Goal: Information Seeking & Learning: Learn about a topic

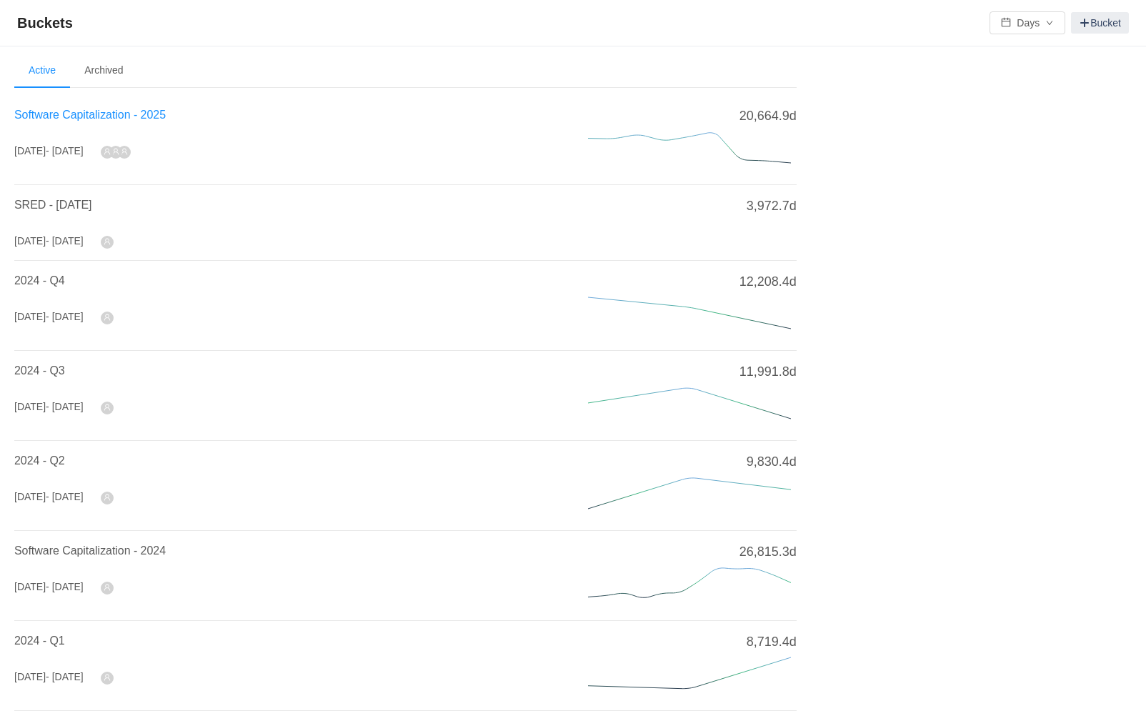
click at [126, 117] on span "Software Capitalization - 2025" at bounding box center [89, 115] width 151 height 12
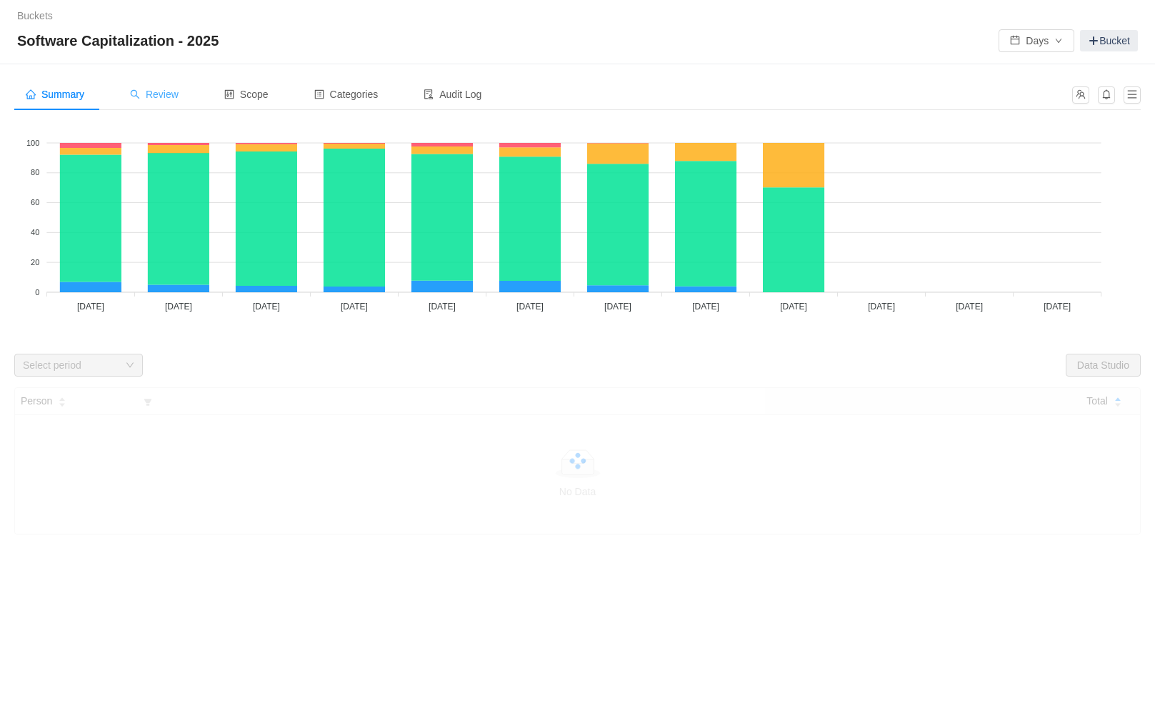
click at [162, 101] on div "Review" at bounding box center [154, 95] width 71 height 32
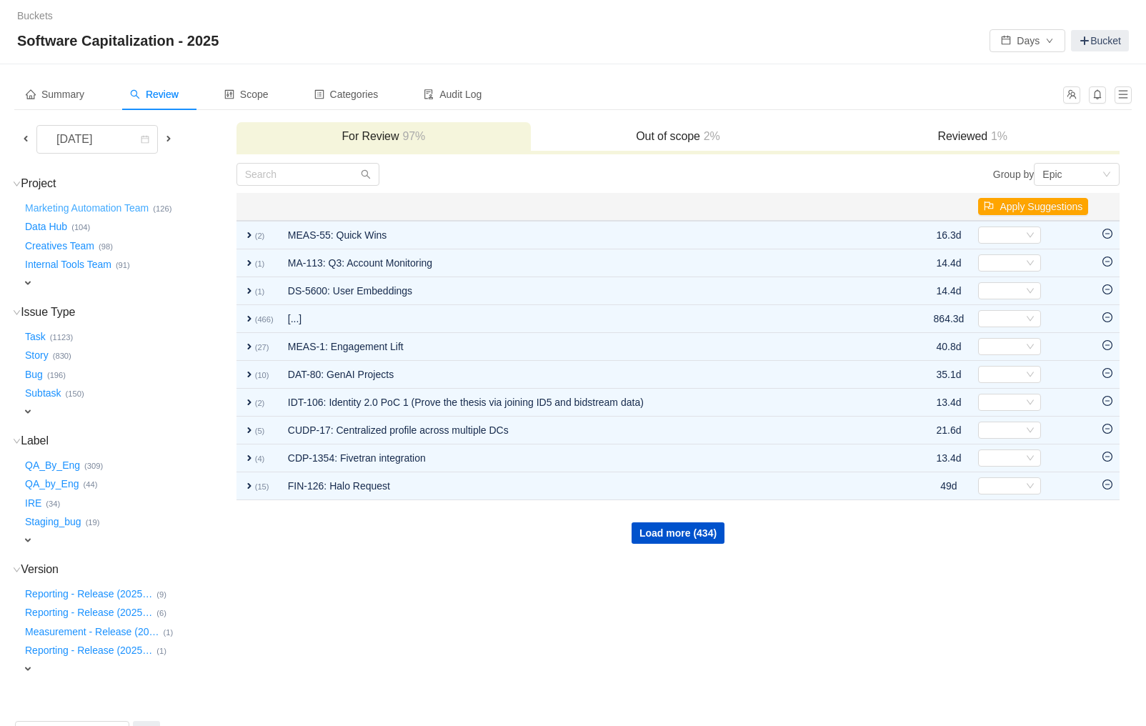
click at [59, 211] on button "Marketing Automation Team …" at bounding box center [87, 208] width 131 height 23
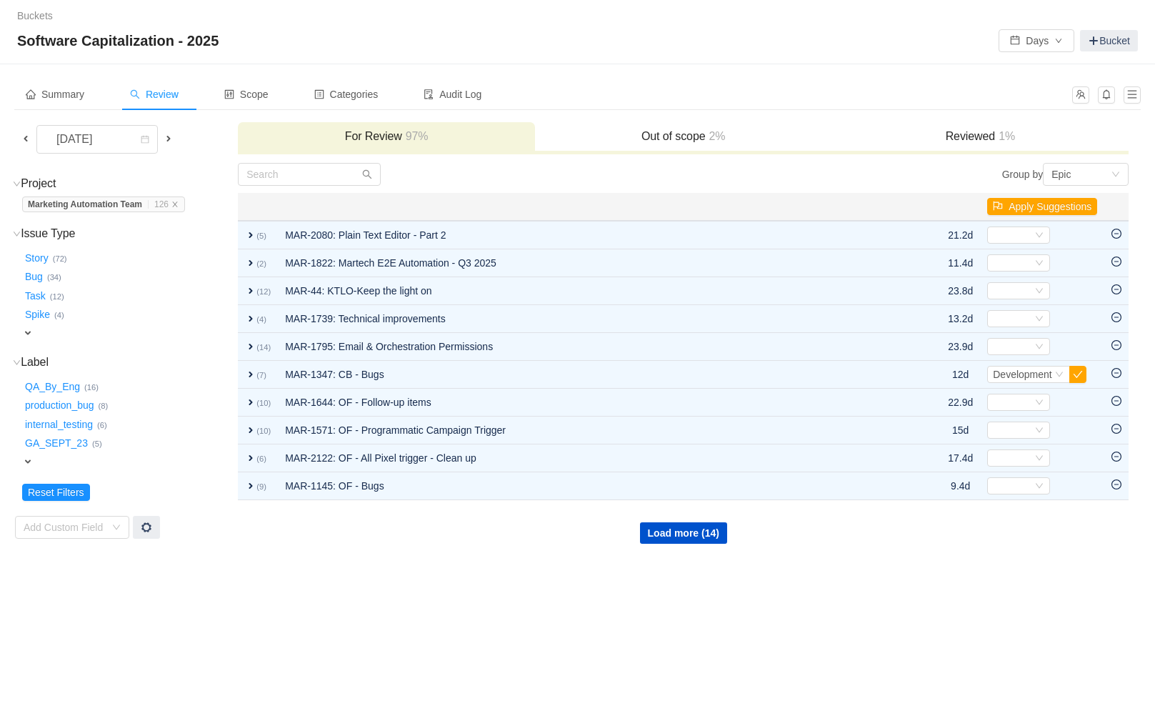
click at [170, 97] on span "Review" at bounding box center [154, 94] width 49 height 11
click at [179, 204] on icon "icon: close" at bounding box center [174, 204] width 7 height 7
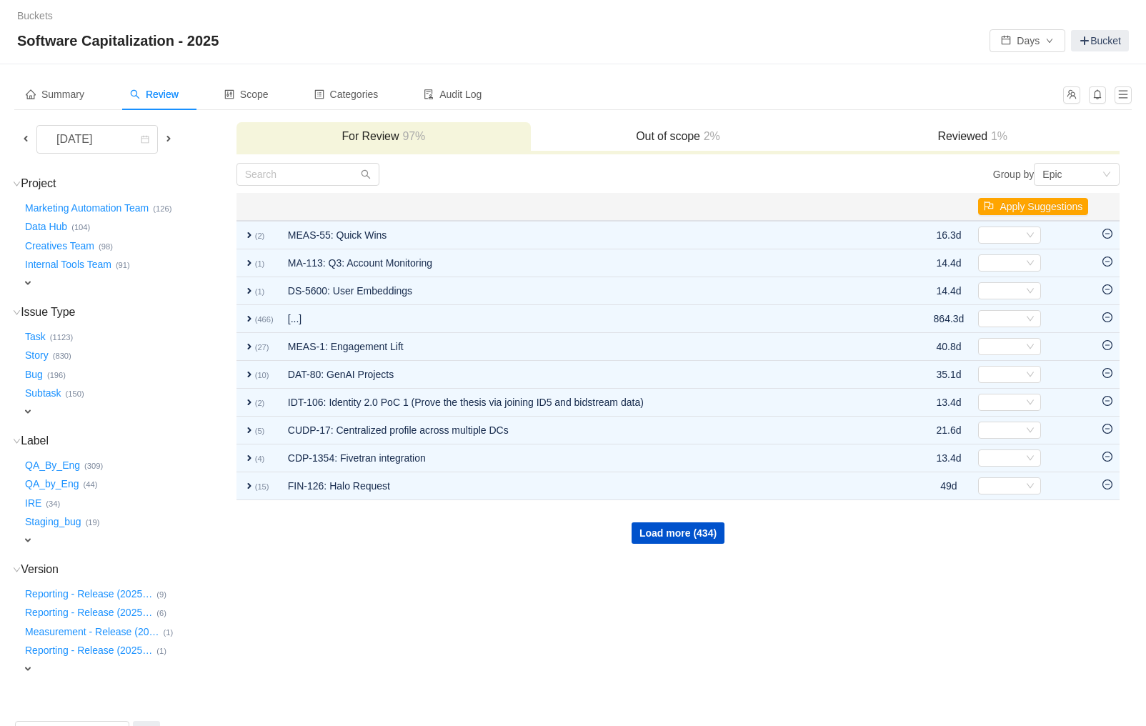
click at [24, 282] on span "expand" at bounding box center [27, 282] width 11 height 11
click at [81, 287] on div "Select value" at bounding box center [84, 284] width 113 height 14
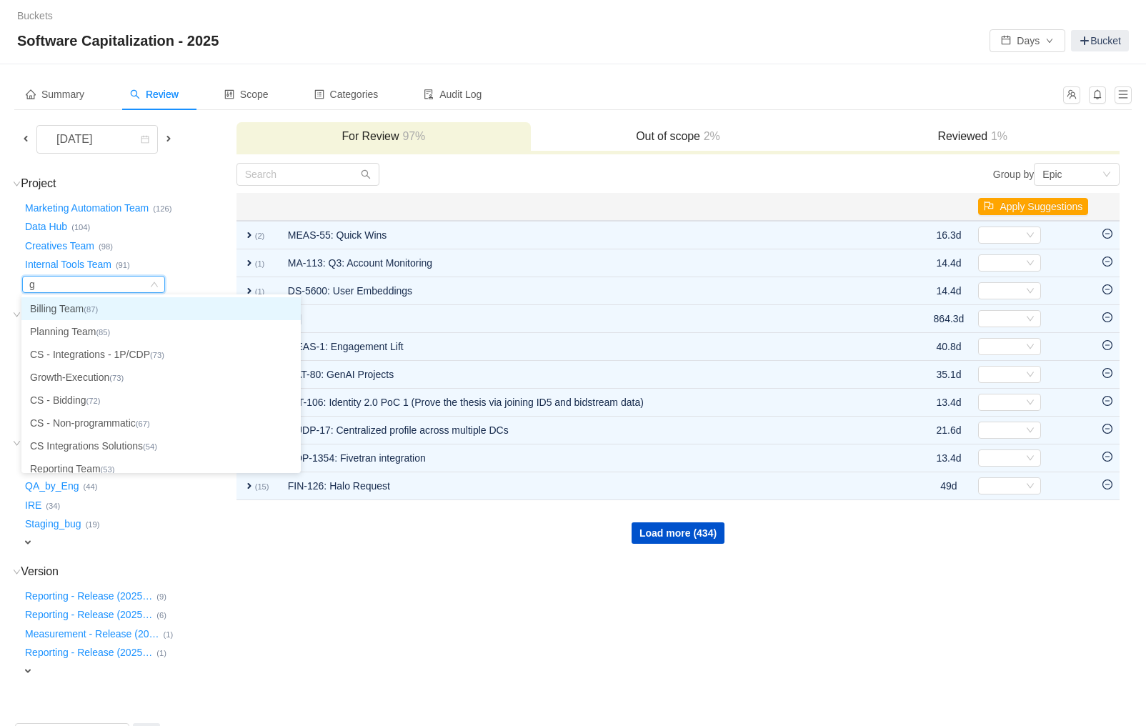
type input "gr"
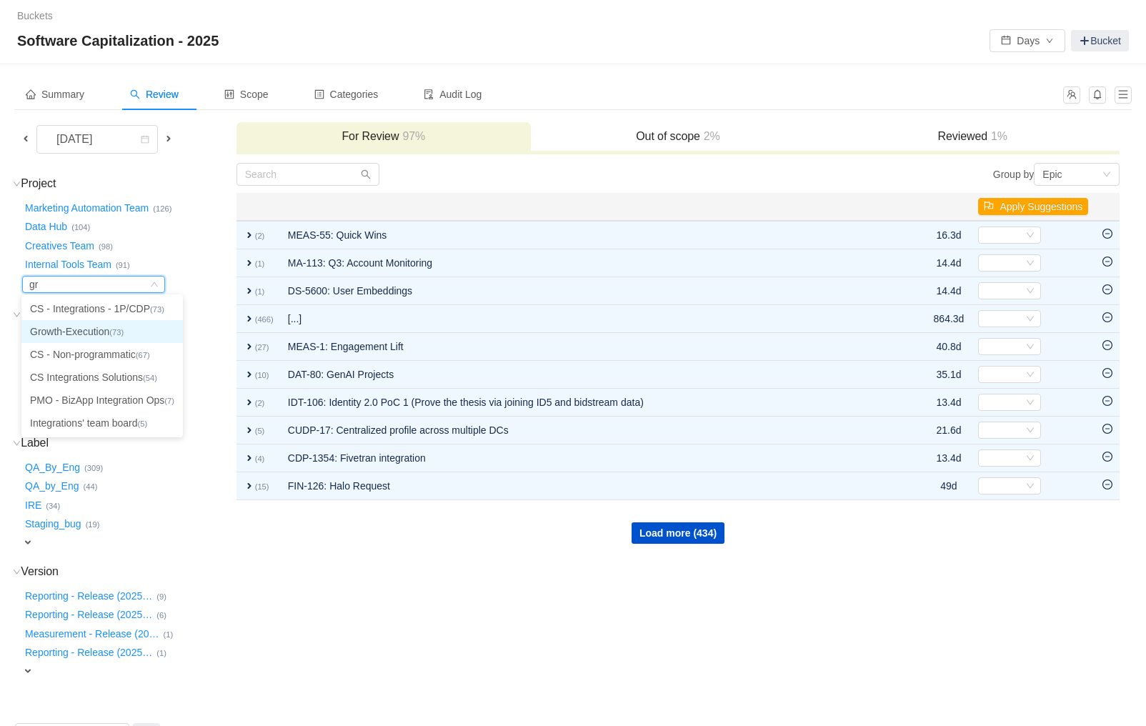
click at [76, 328] on li "Growth-Execution (73)" at bounding box center [101, 331] width 161 height 23
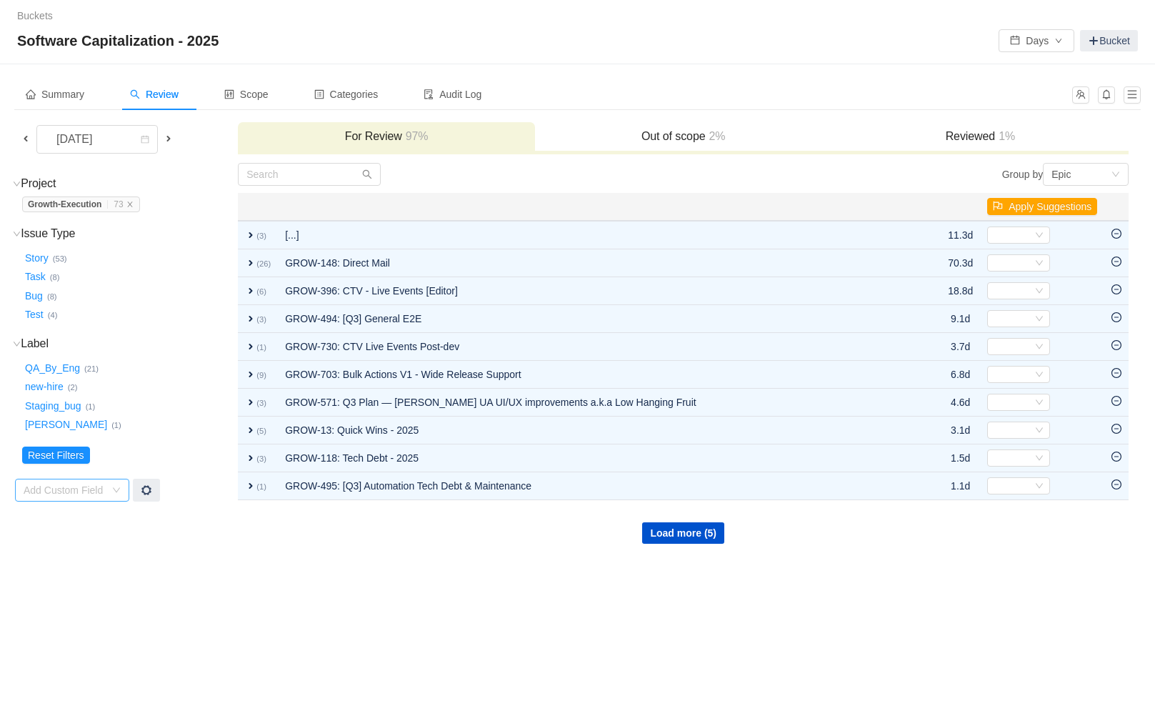
click at [47, 499] on div "Add Custom Field" at bounding box center [68, 489] width 88 height 21
type input "label"
click at [77, 522] on li "Labels" at bounding box center [71, 517] width 114 height 23
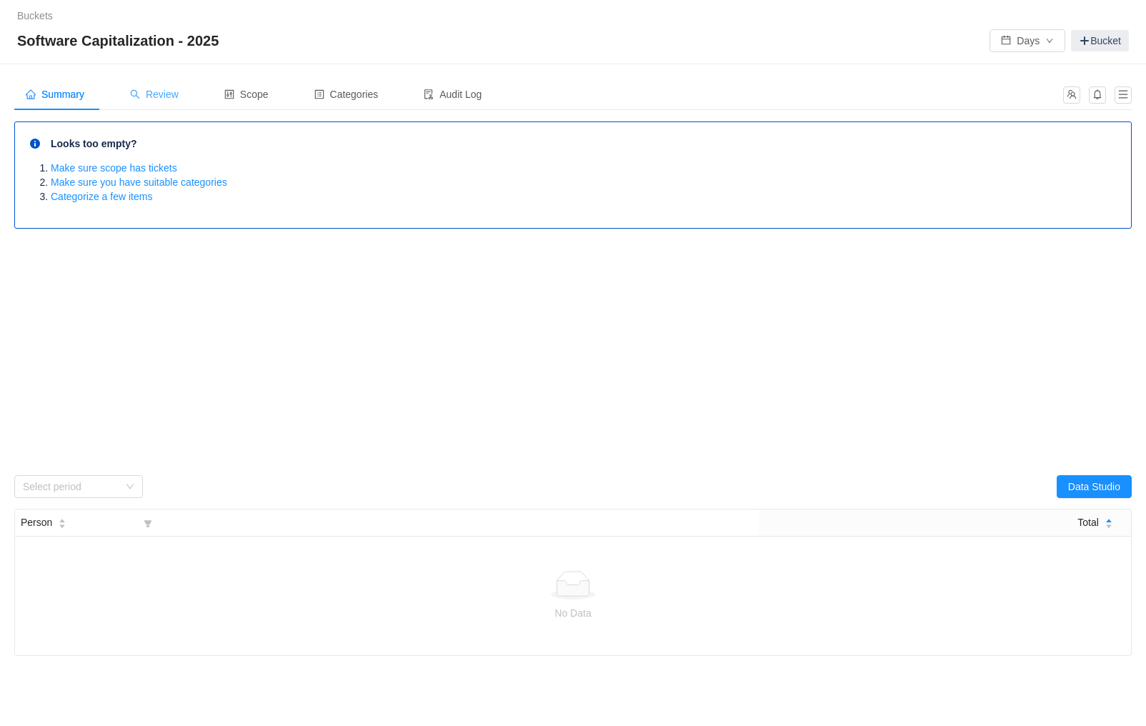
click at [159, 99] on span "Review" at bounding box center [154, 94] width 49 height 11
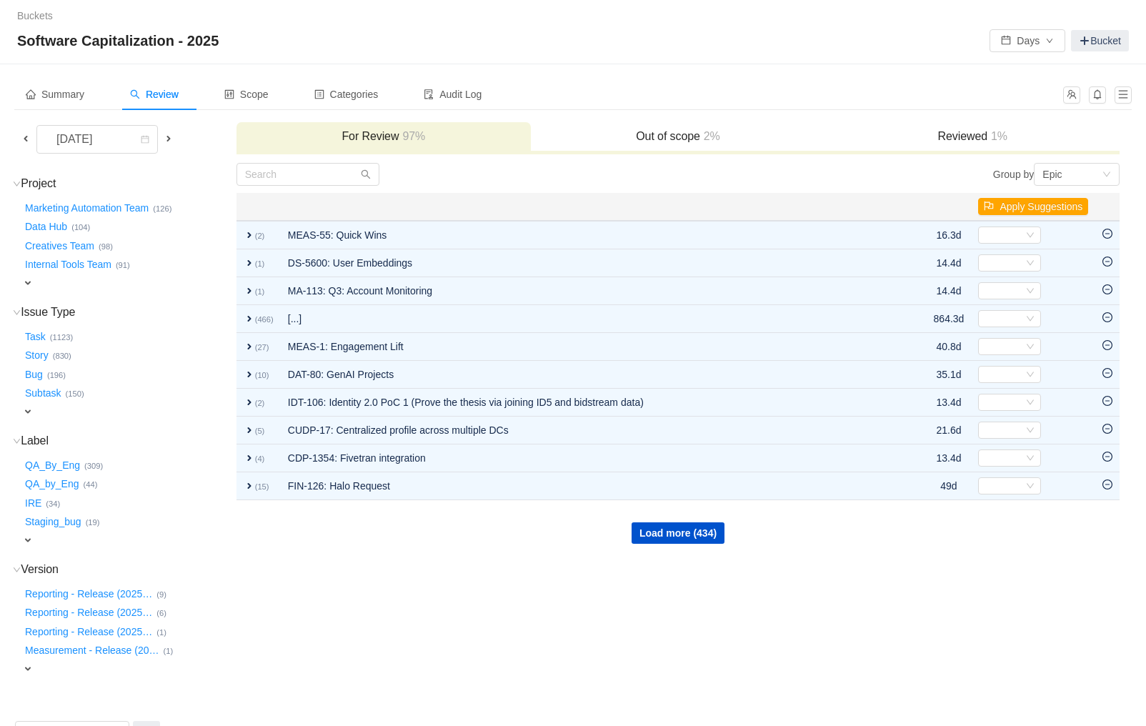
click at [31, 541] on span "expand" at bounding box center [27, 539] width 11 height 11
click at [39, 542] on div "Select value" at bounding box center [84, 541] width 113 height 14
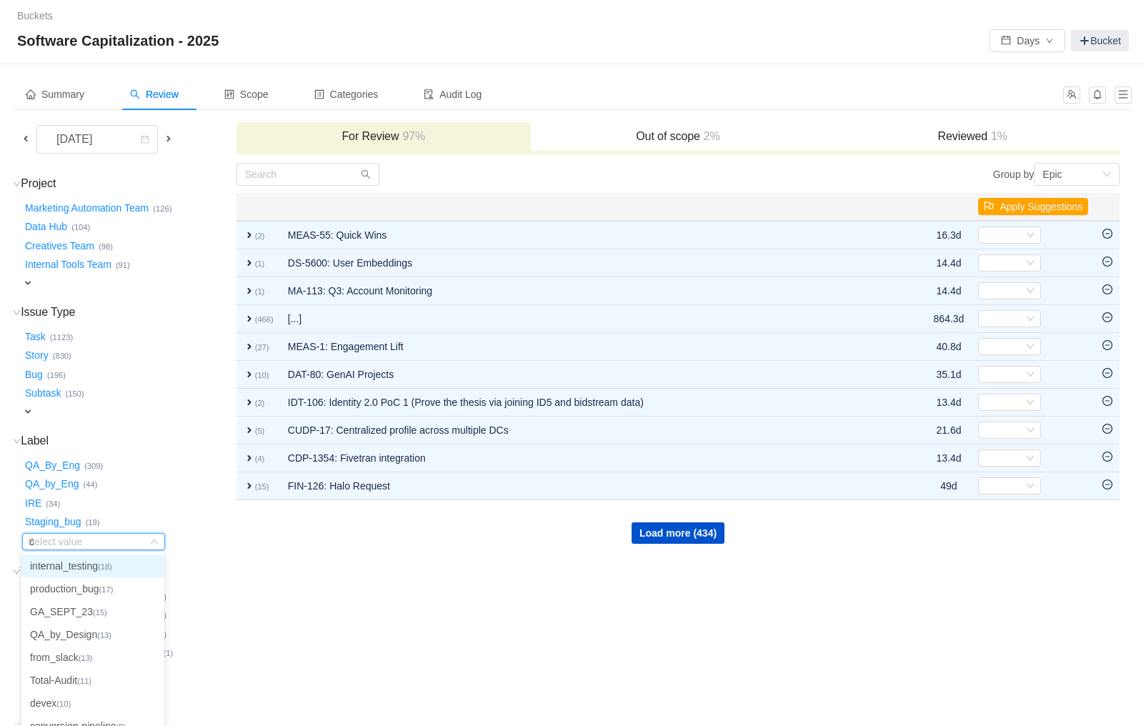
type input "ca"
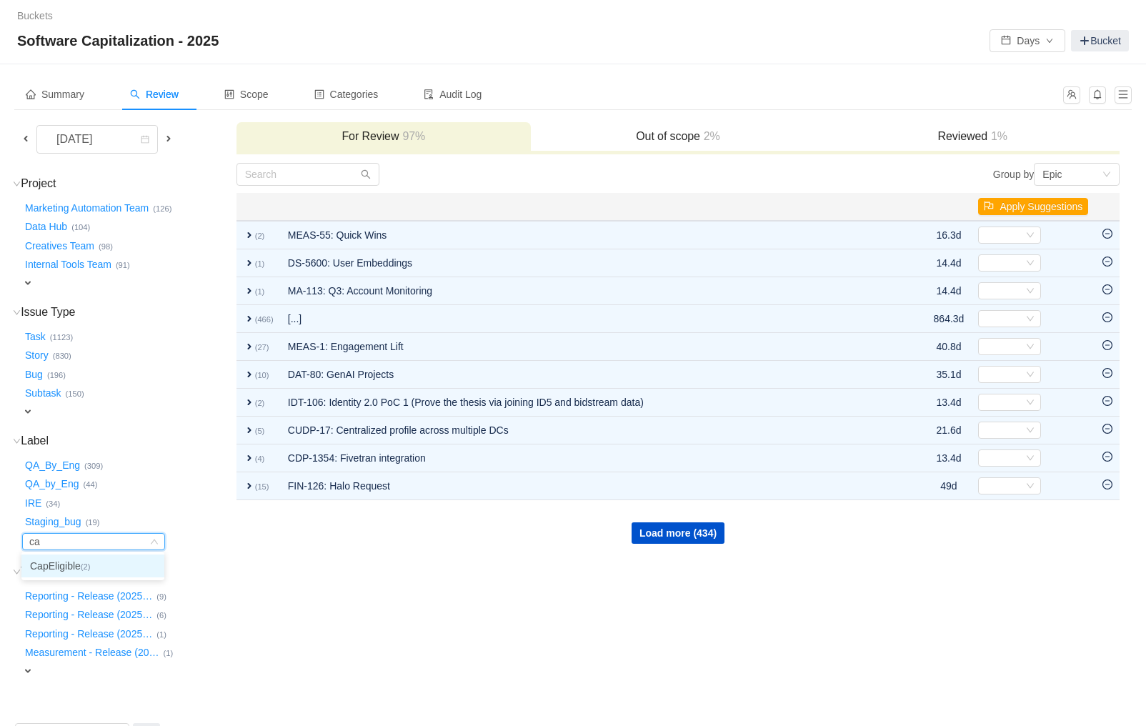
click at [56, 562] on li "CapEligible (2)" at bounding box center [92, 566] width 143 height 23
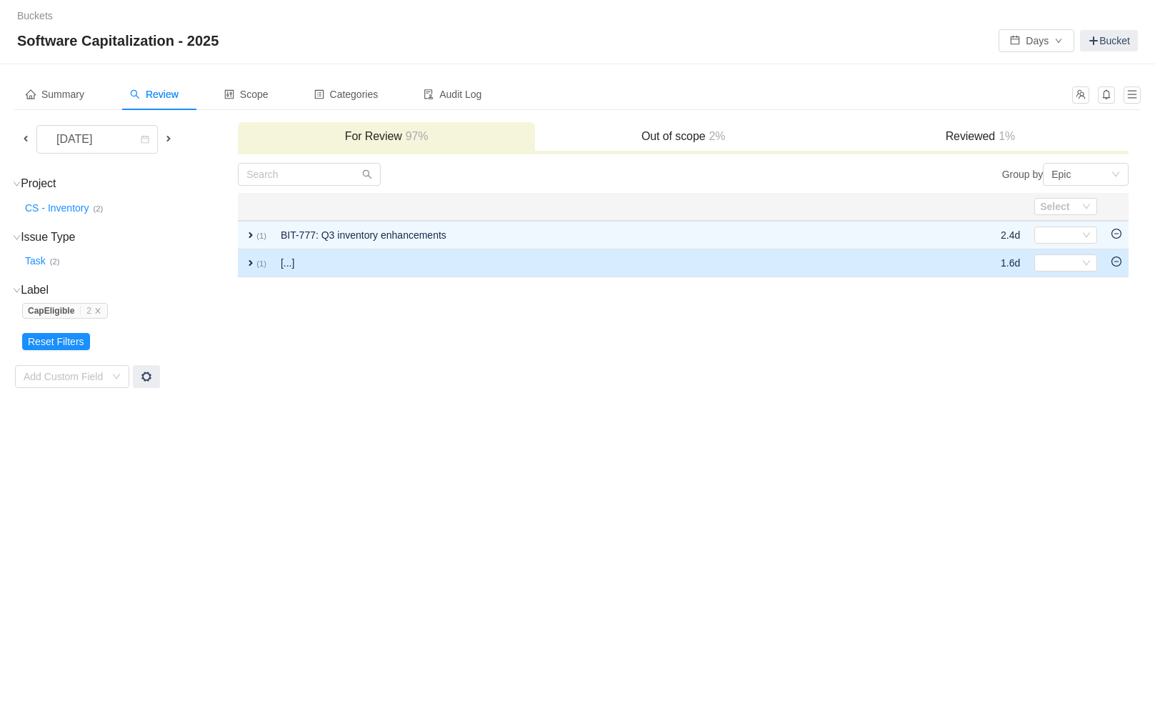
click at [252, 257] on span "expand" at bounding box center [250, 262] width 11 height 11
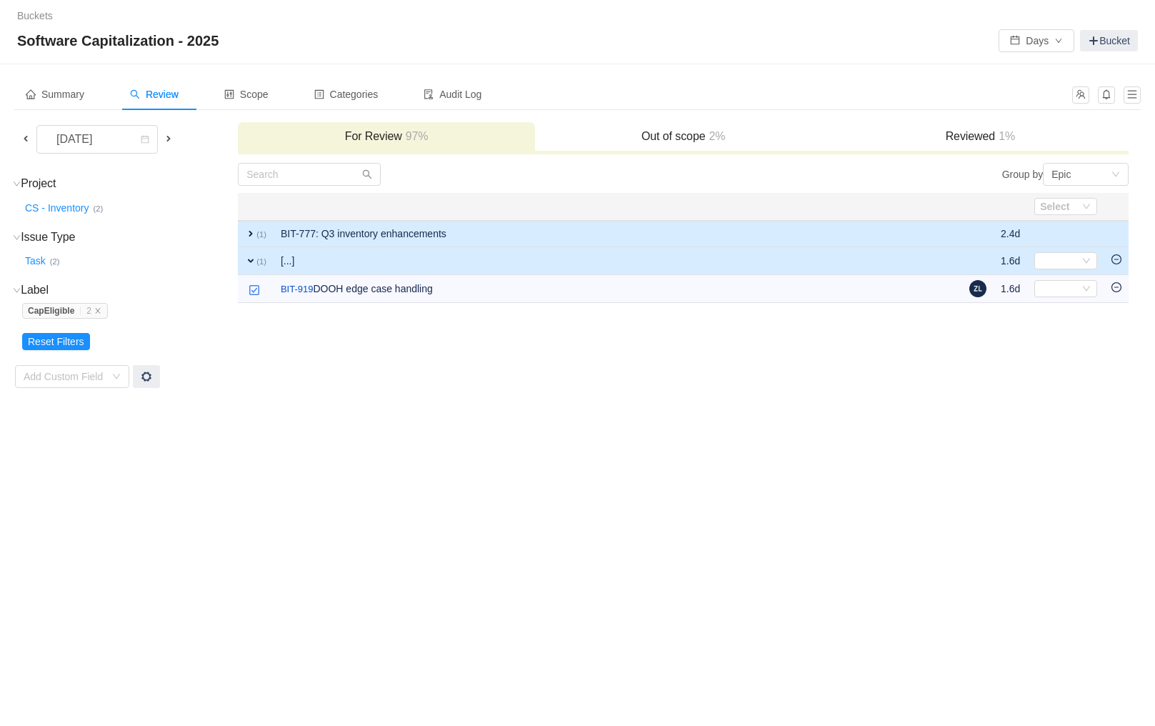
click at [248, 232] on span "expand" at bounding box center [250, 233] width 11 height 11
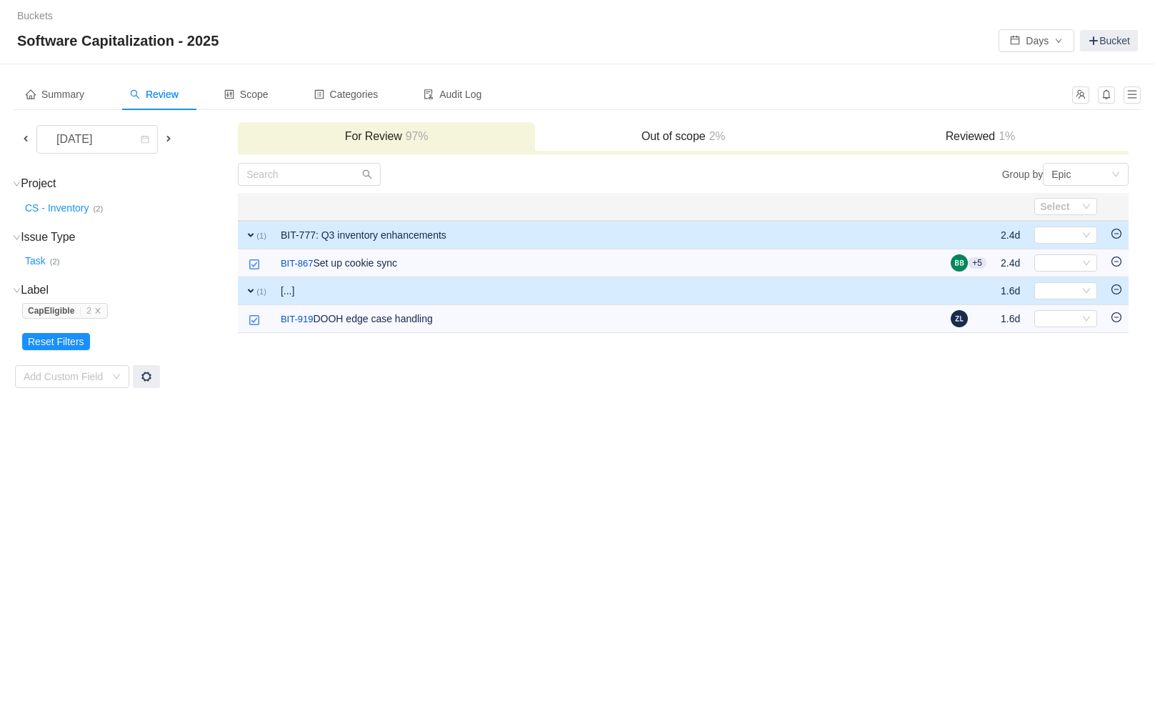
click at [35, 185] on h3 "Project (1) hide" at bounding box center [129, 183] width 214 height 14
click at [36, 186] on h3 "Project (1) hide" at bounding box center [129, 183] width 214 height 14
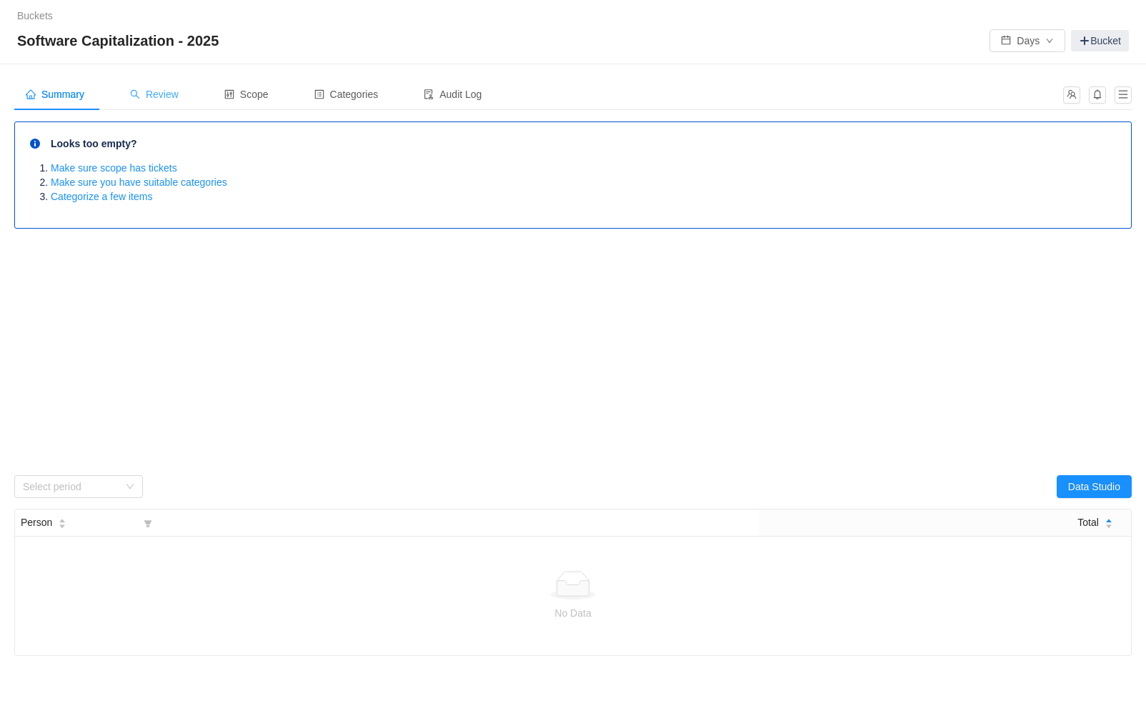
click at [169, 91] on span "Review" at bounding box center [154, 94] width 49 height 11
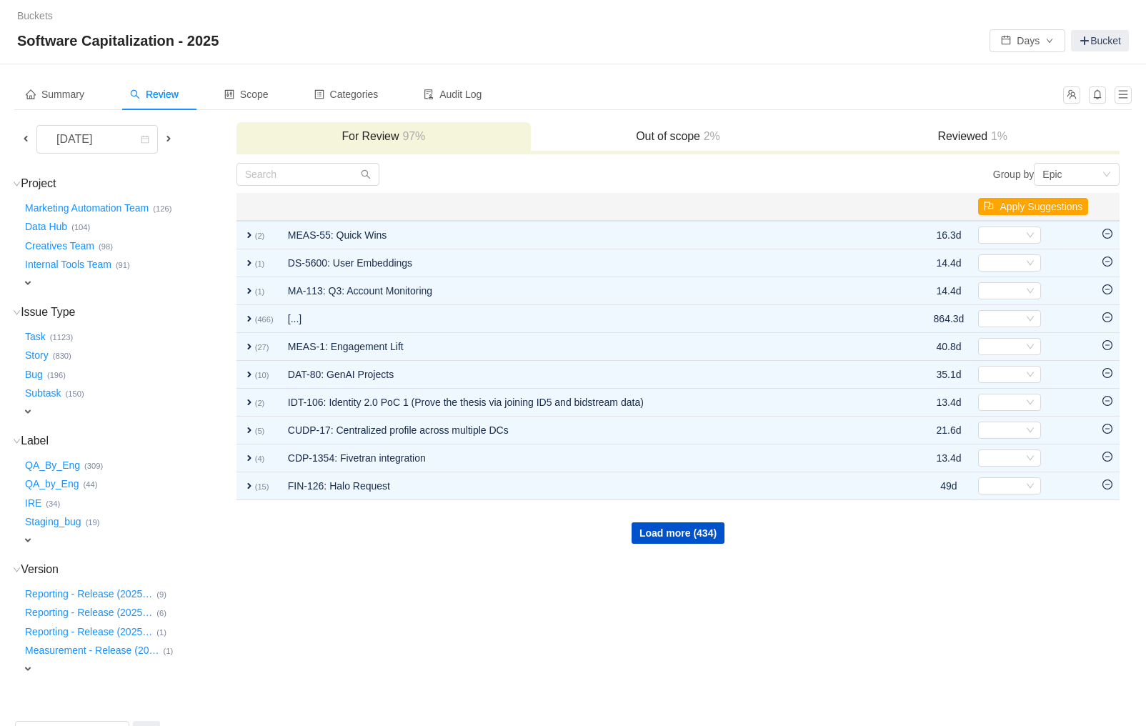
click at [33, 286] on span "expand" at bounding box center [27, 282] width 11 height 11
click at [39, 287] on div "Select value" at bounding box center [84, 284] width 113 height 14
type input "grow"
click at [74, 311] on li "Growth-Execution (73)" at bounding box center [92, 308] width 143 height 23
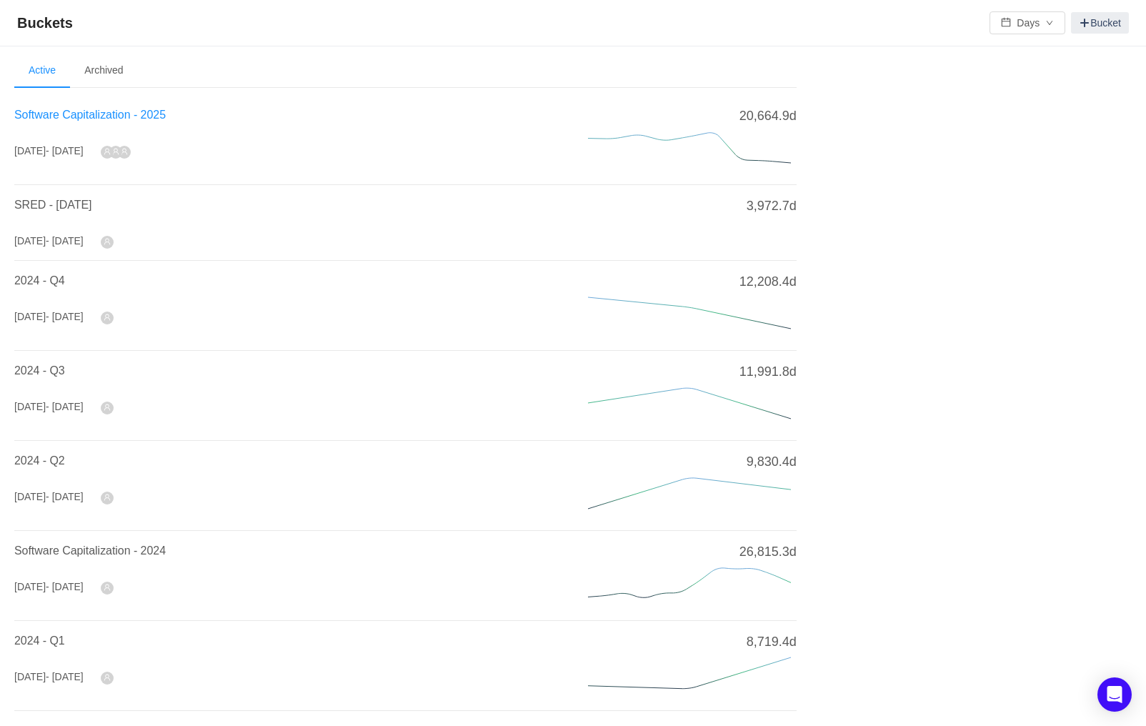
click at [142, 112] on span "Software Capitalization - 2025" at bounding box center [89, 115] width 151 height 12
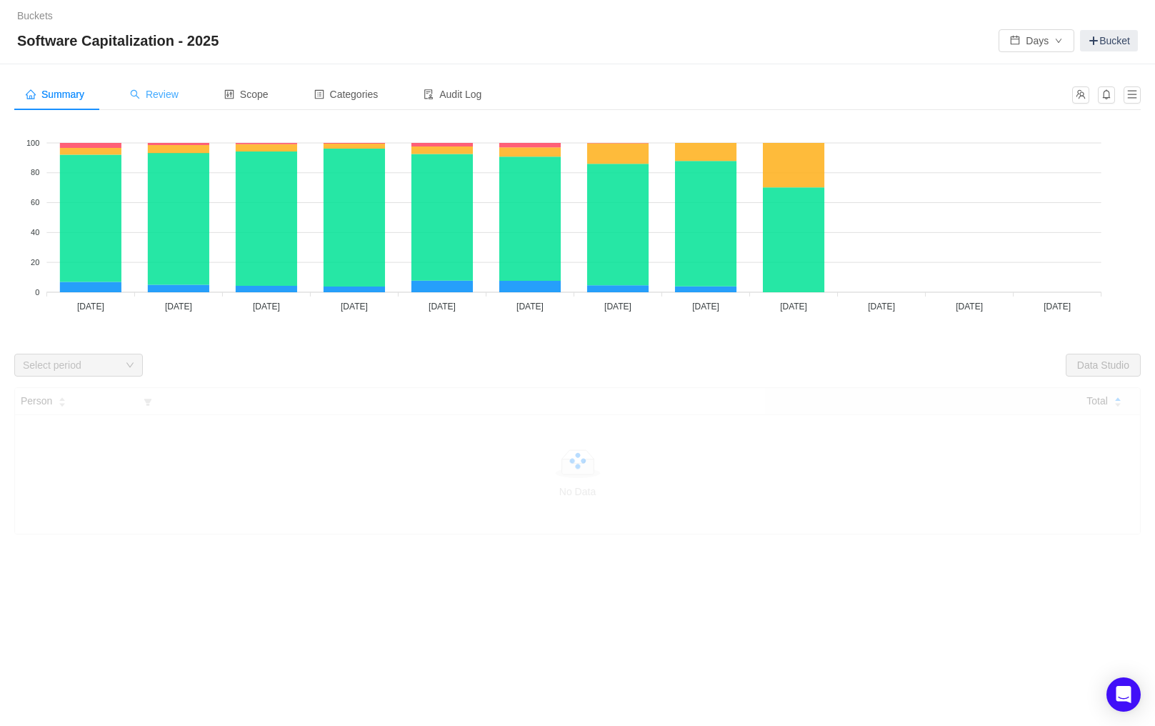
click at [145, 93] on span "Review" at bounding box center [154, 94] width 49 height 11
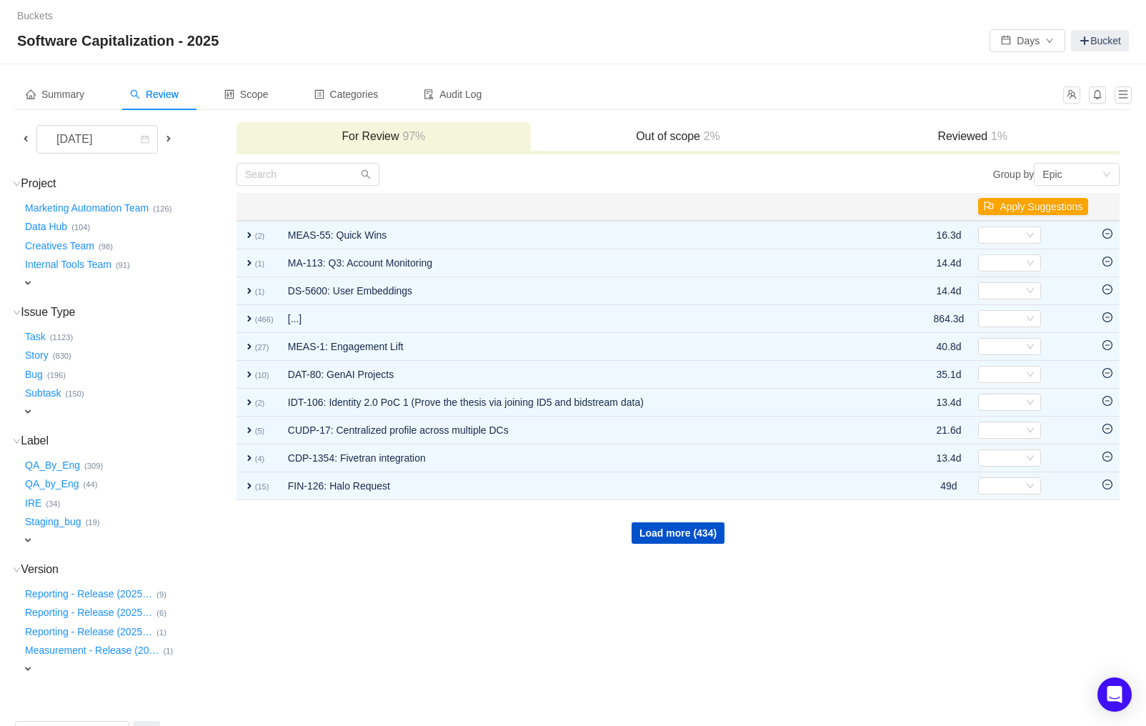
click at [32, 278] on span "expand" at bounding box center [27, 282] width 11 height 11
click at [48, 284] on div "Select value" at bounding box center [84, 284] width 113 height 14
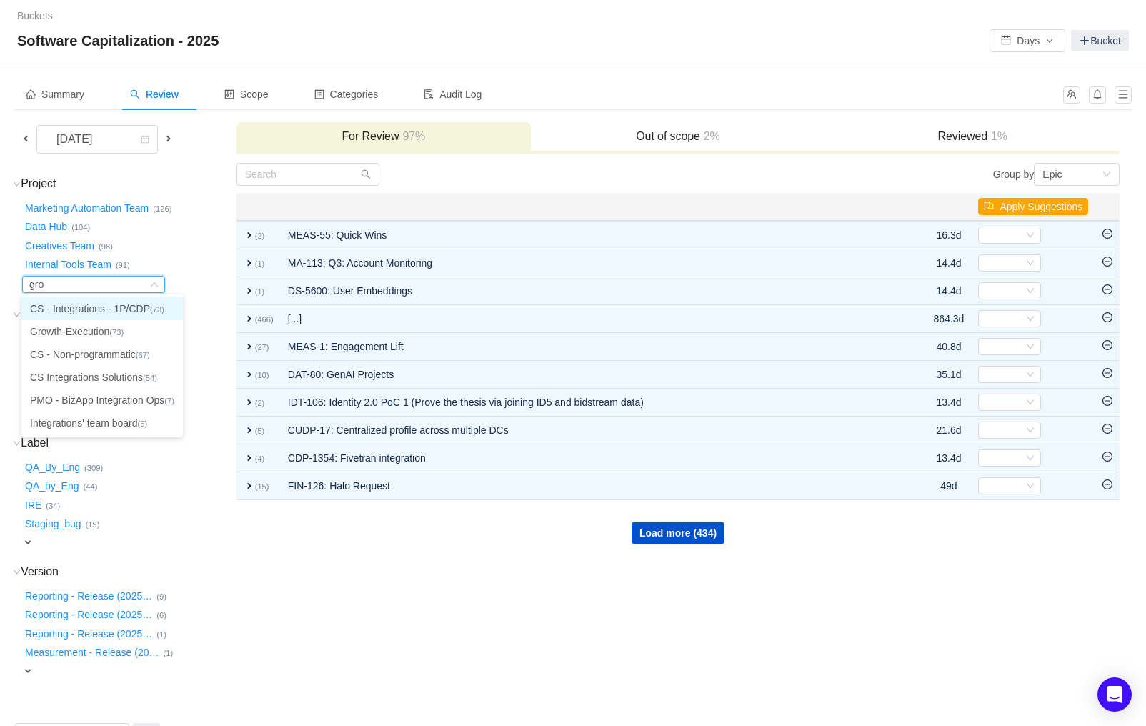
type input "grow"
click at [70, 306] on li "Growth-Execution (73)" at bounding box center [92, 308] width 143 height 23
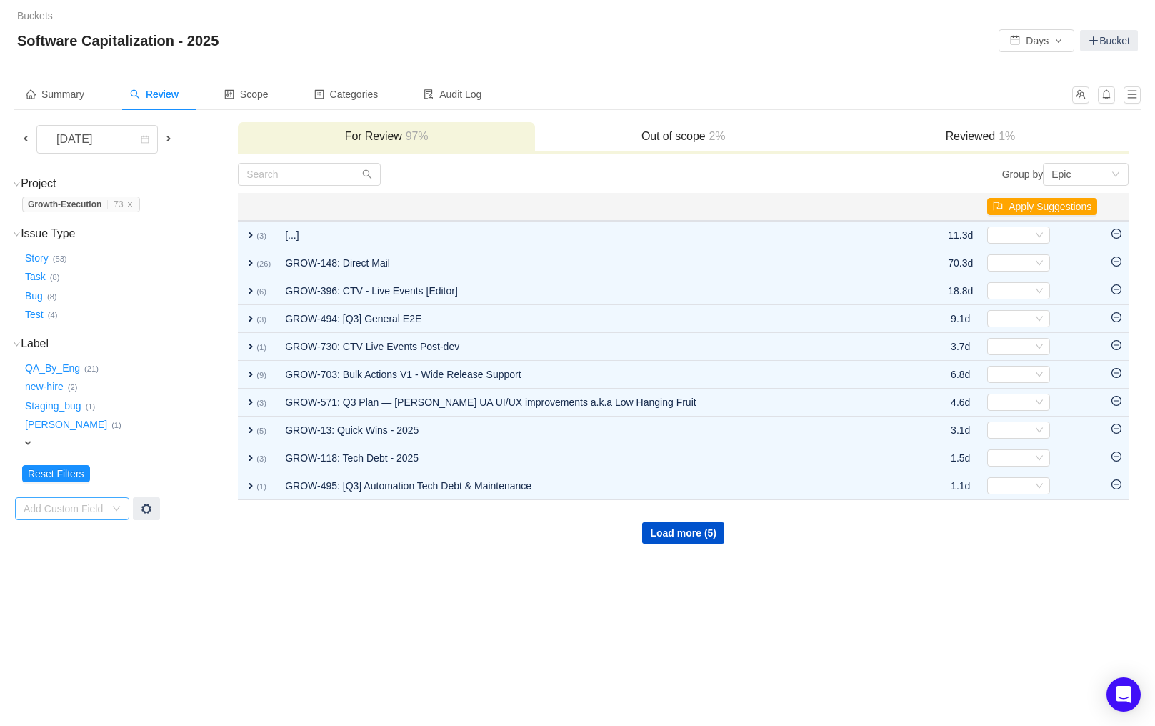
click at [63, 507] on div "Add Custom Field" at bounding box center [64, 509] width 81 height 14
type input "cap"
click at [205, 655] on div "Buckets / / Software Capitalization - 2025 Days Bucket Summary Review Scope Cat…" at bounding box center [577, 363] width 1155 height 726
click at [29, 444] on span "expand" at bounding box center [27, 442] width 11 height 11
click at [49, 444] on div "Select value" at bounding box center [84, 444] width 113 height 14
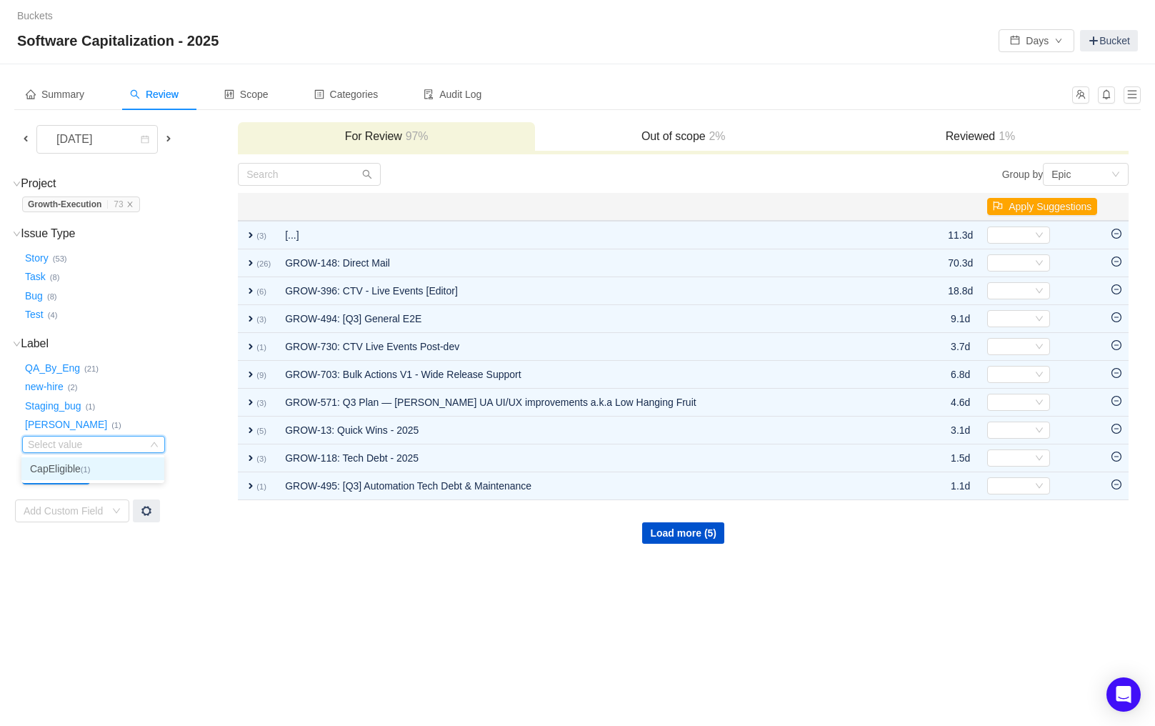
click at [54, 466] on li "CapEligible (1)" at bounding box center [92, 468] width 143 height 23
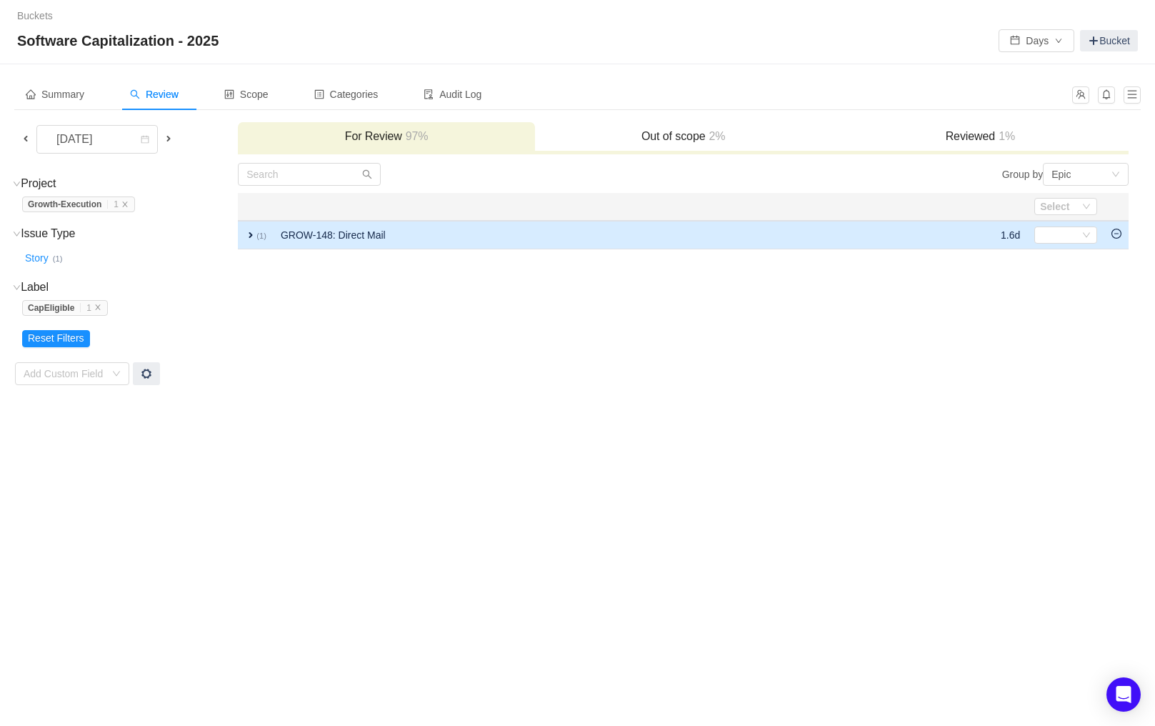
click at [249, 235] on span "expand" at bounding box center [250, 234] width 11 height 11
drag, startPoint x: 176, startPoint y: 91, endPoint x: 179, endPoint y: 105, distance: 14.6
click at [179, 105] on div "Review" at bounding box center [154, 95] width 71 height 32
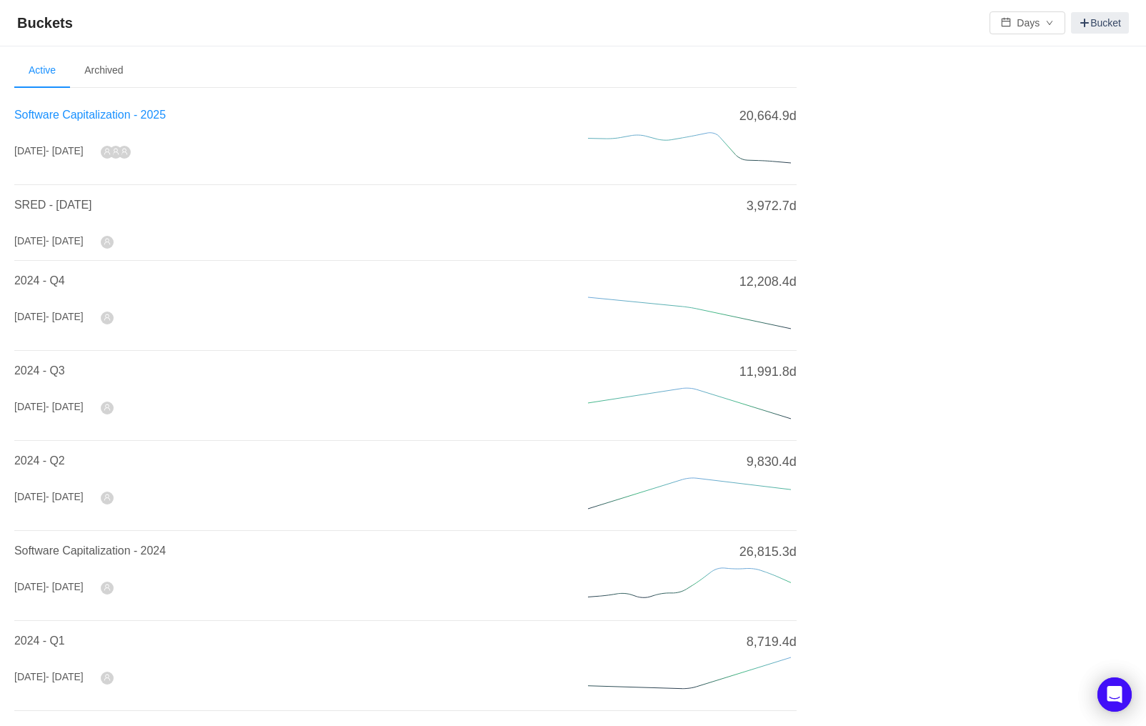
click at [67, 109] on span "Software Capitalization - 2025" at bounding box center [89, 115] width 151 height 12
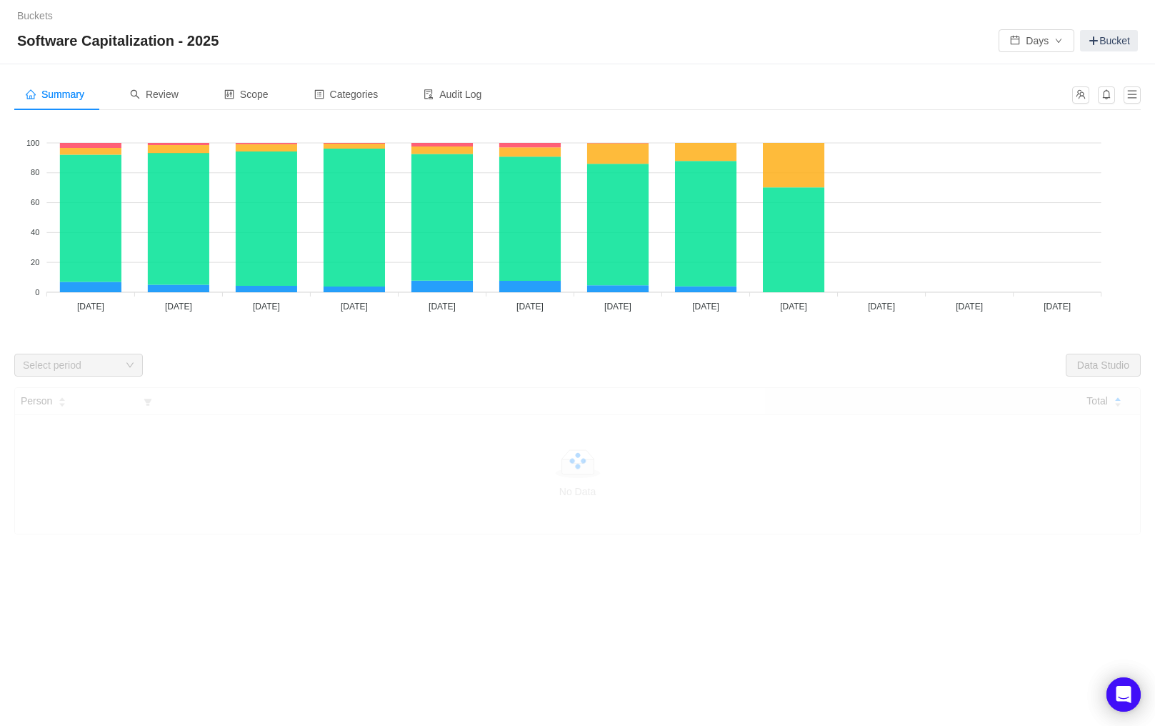
click at [156, 110] on div "Summary Review Scope Categories Audit Log" at bounding box center [577, 100] width 1127 height 43
click at [161, 101] on div "Review" at bounding box center [154, 95] width 71 height 32
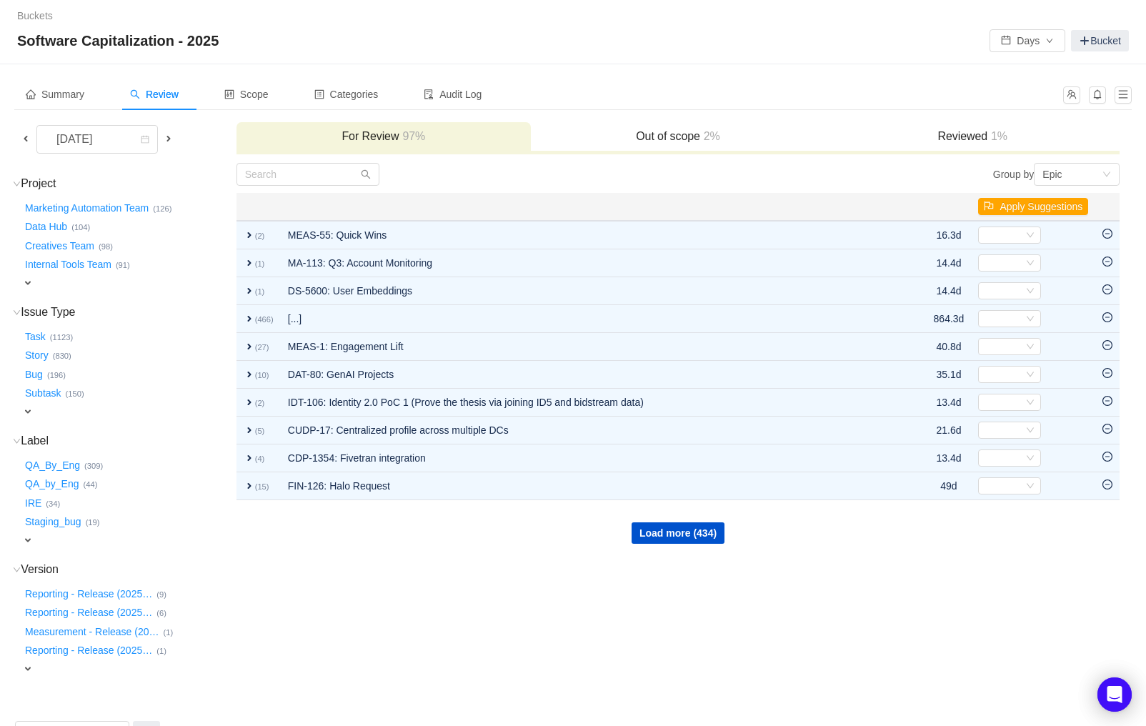
click at [30, 286] on span "expand" at bounding box center [27, 282] width 11 height 11
click at [59, 286] on div "Select value" at bounding box center [84, 284] width 113 height 14
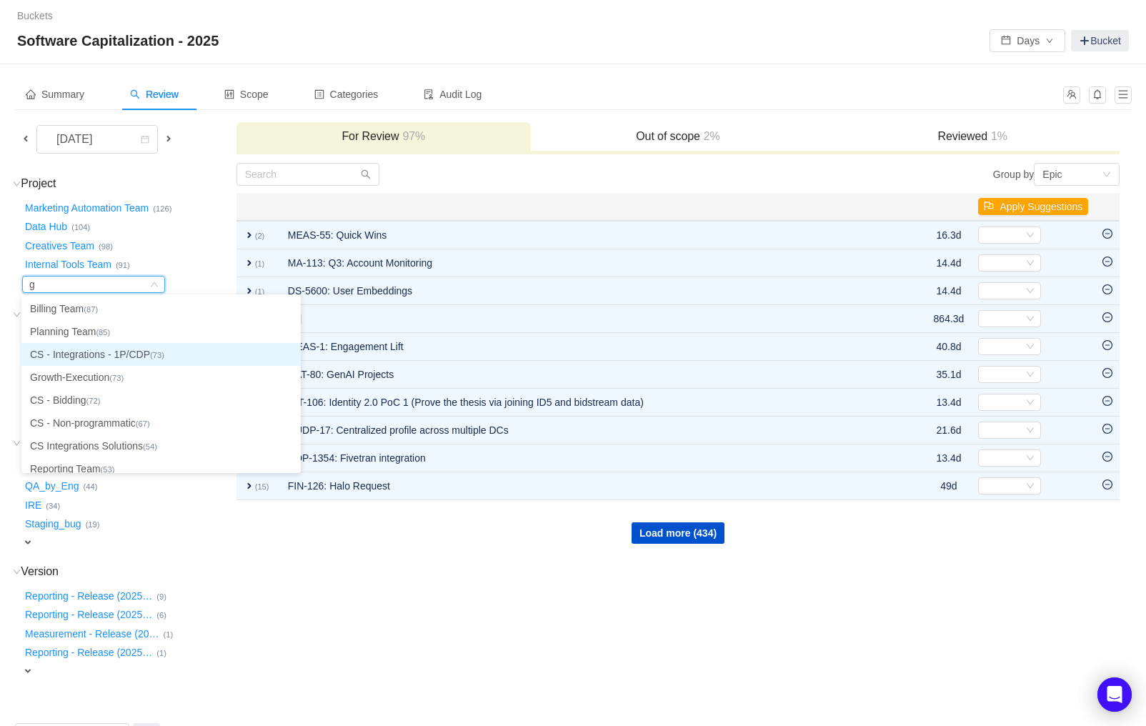
type input "gr"
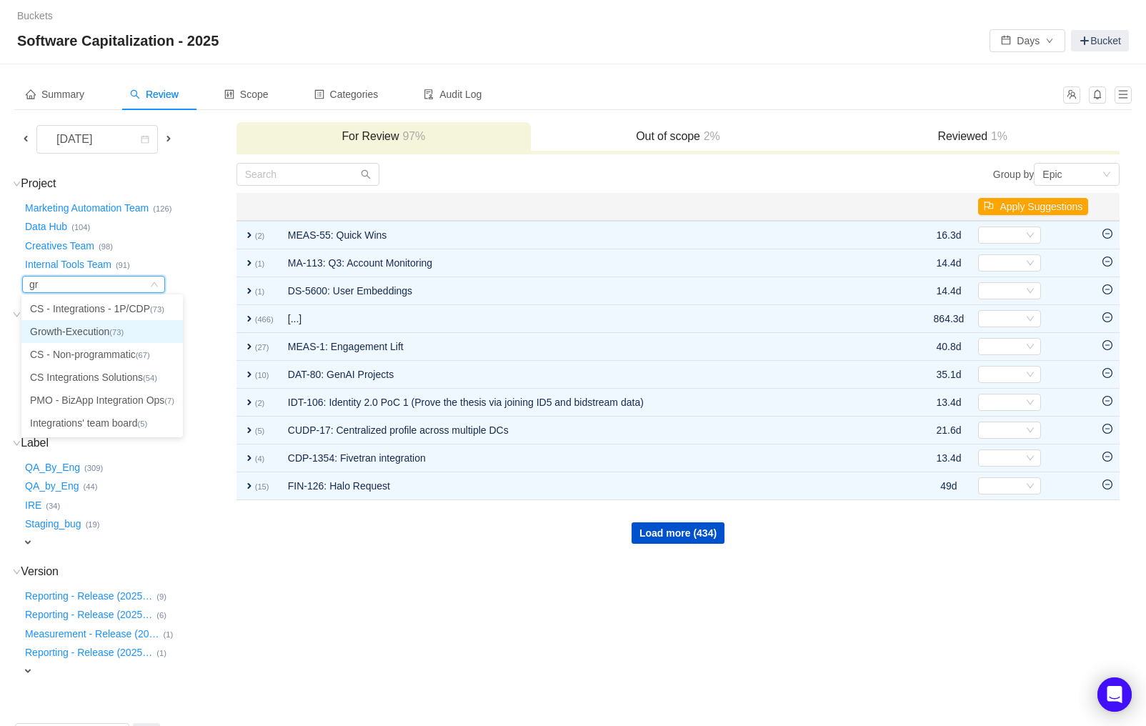
click at [66, 333] on li "Growth-Execution (73)" at bounding box center [101, 331] width 161 height 23
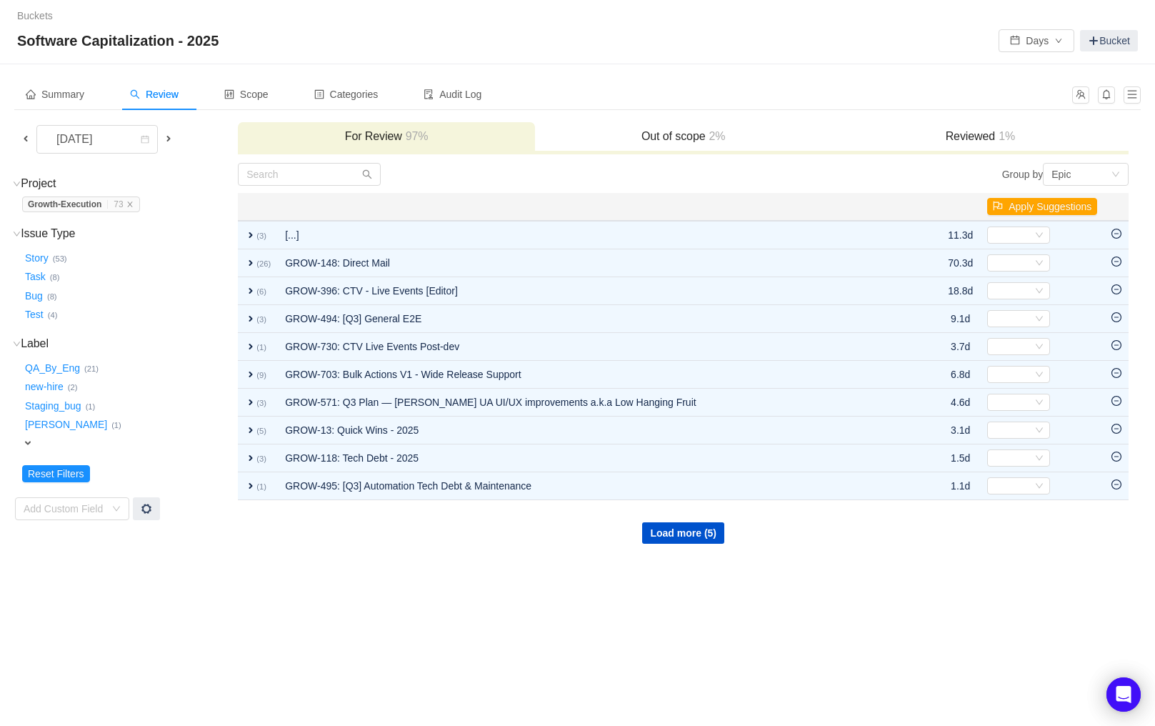
click at [31, 441] on span "expand" at bounding box center [27, 442] width 11 height 11
click at [38, 444] on div "Select value" at bounding box center [84, 444] width 113 height 14
click at [63, 469] on li "CapEligible (1)" at bounding box center [92, 468] width 143 height 23
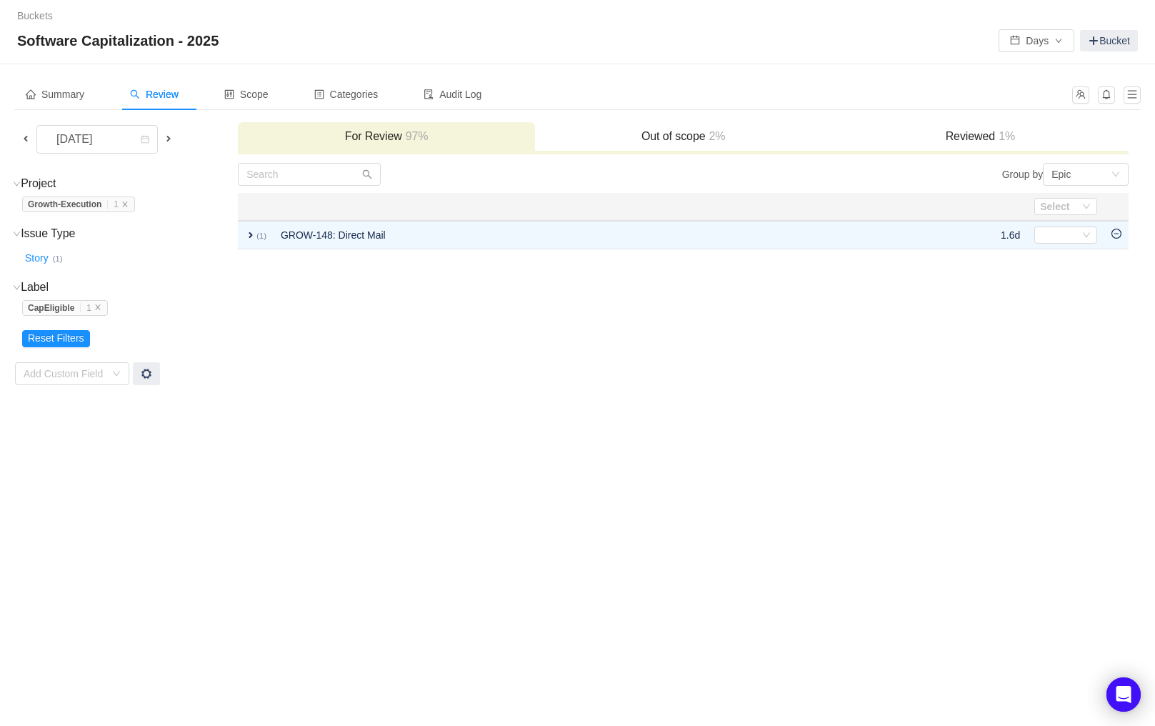
click at [381, 354] on td "Group by Epic You will see tickets here after they were marked as out of scope …" at bounding box center [683, 274] width 892 height 224
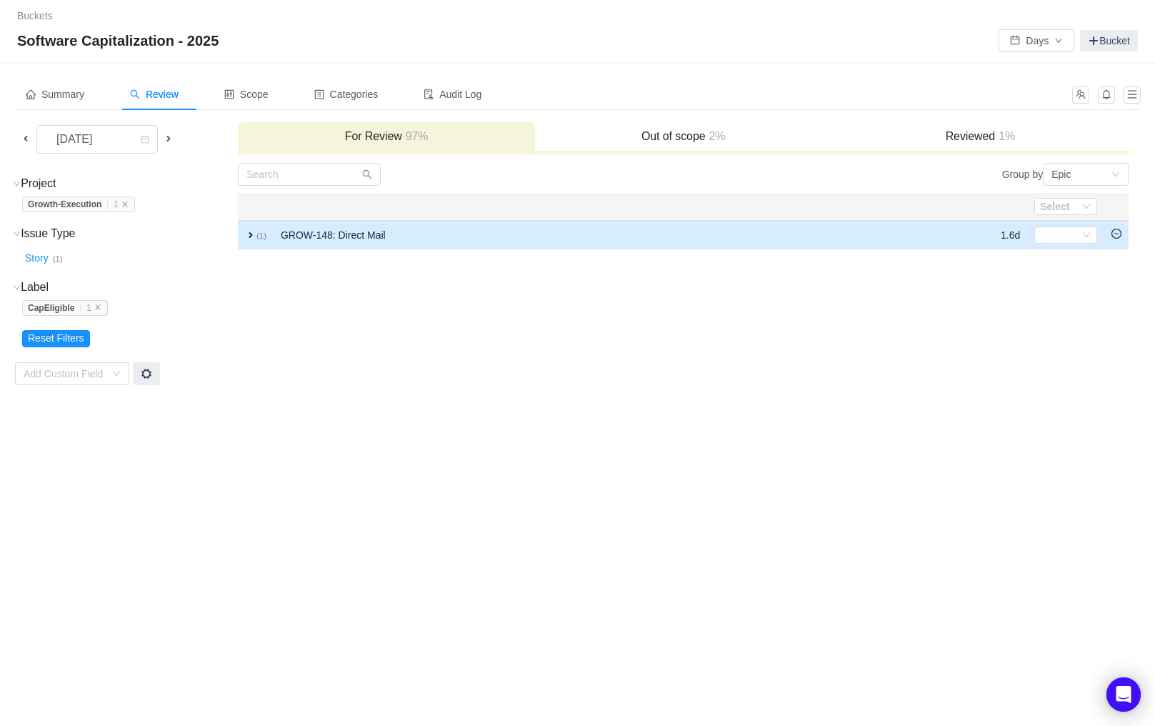
click at [253, 232] on span "expand" at bounding box center [250, 234] width 11 height 11
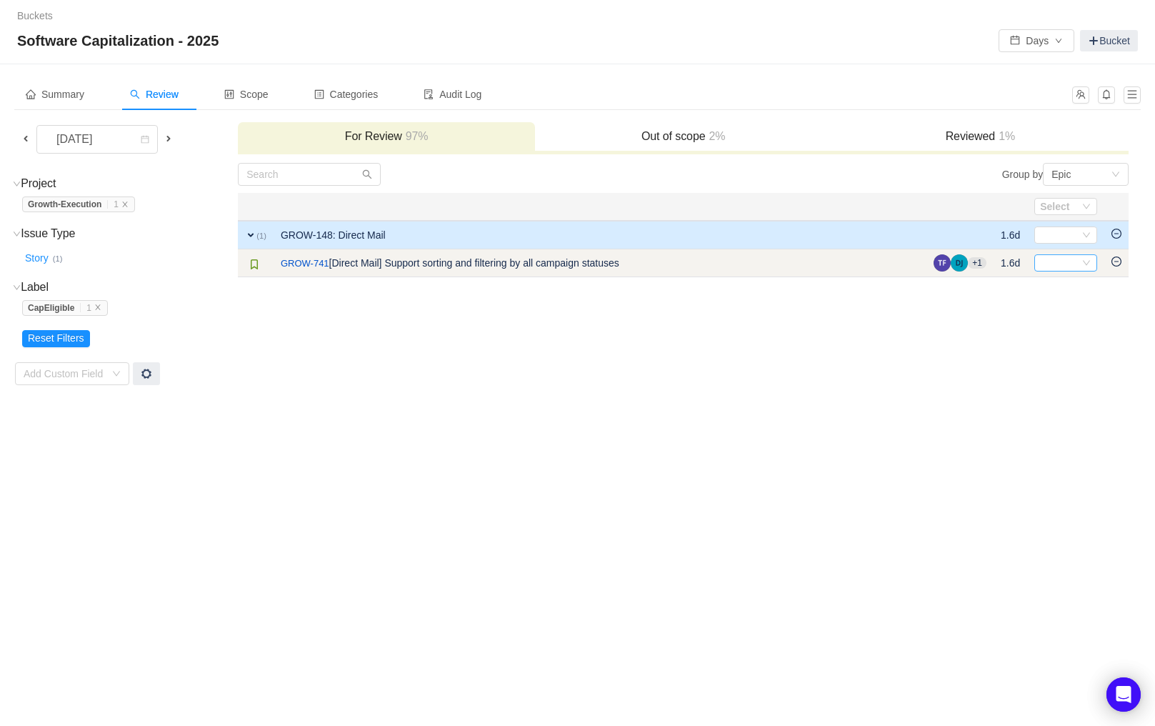
click at [1089, 264] on icon "icon: down" at bounding box center [1087, 263] width 9 height 9
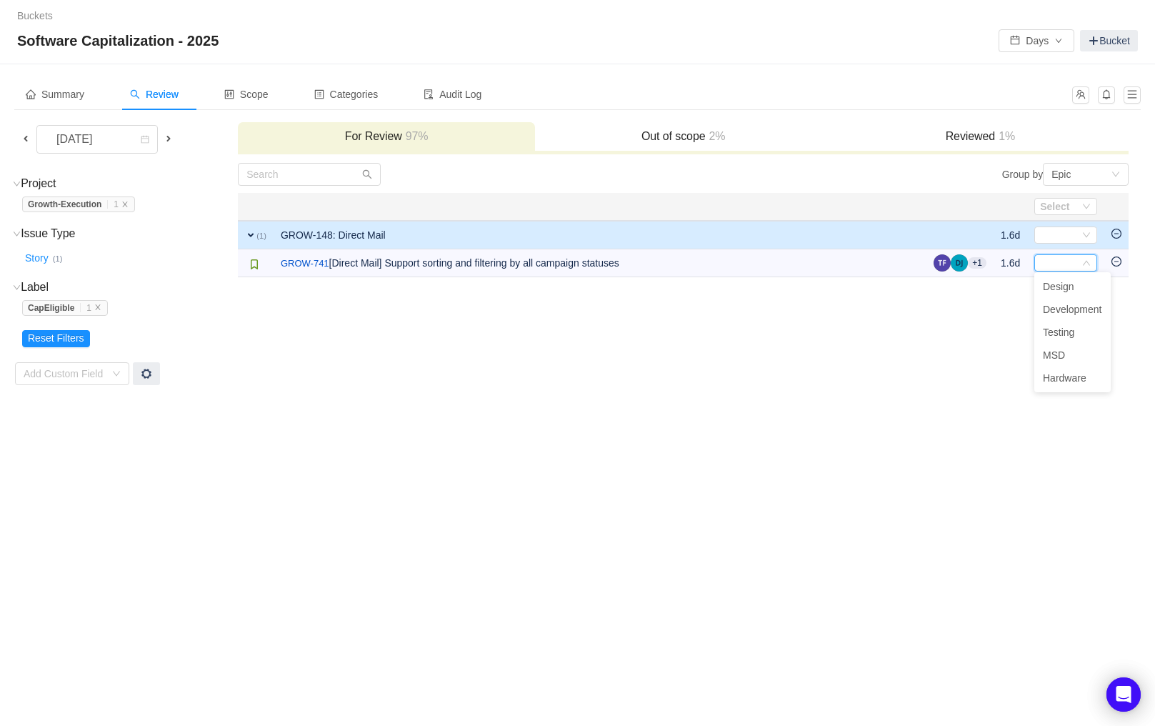
click at [646, 377] on td "Group by Epic You will see tickets here after they were marked as out of scope …" at bounding box center [683, 274] width 892 height 224
click at [622, 430] on div "Buckets / / Software Capitalization - 2025 Days Bucket Summary Review Scope Cat…" at bounding box center [577, 363] width 1155 height 726
click at [462, 424] on div "Buckets / / Software Capitalization - 2025 Days Bucket Summary Review Scope Cat…" at bounding box center [577, 363] width 1155 height 726
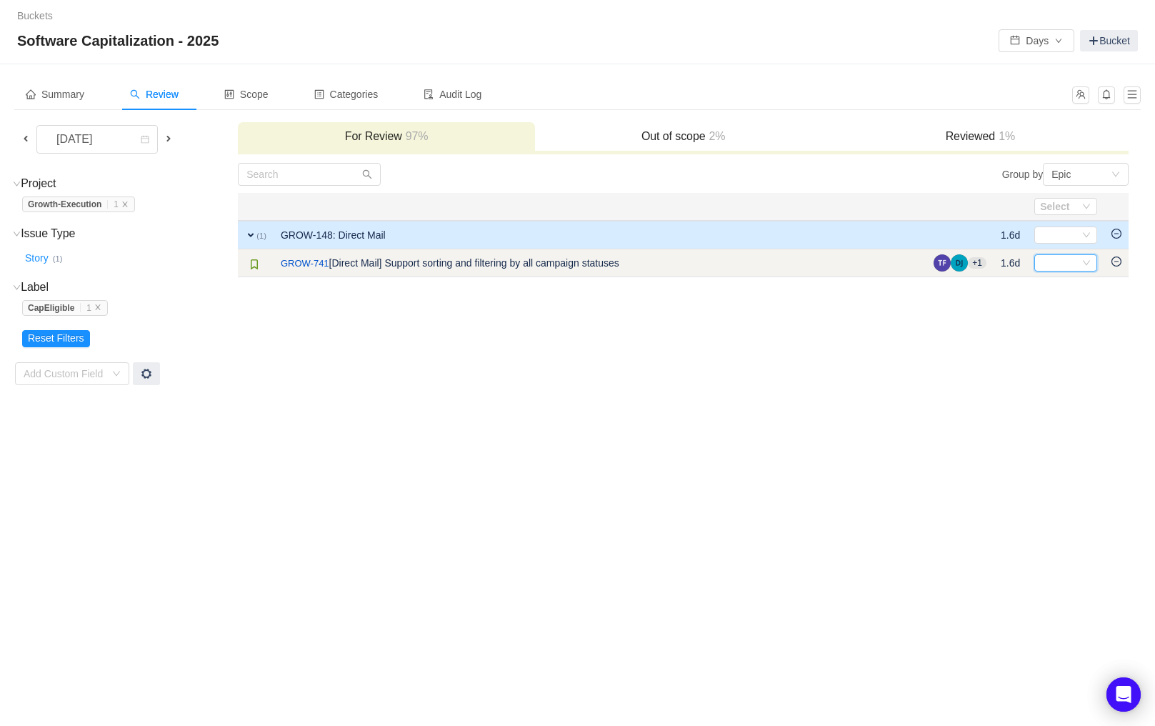
click at [1088, 262] on icon "icon: down" at bounding box center [1087, 263] width 9 height 9
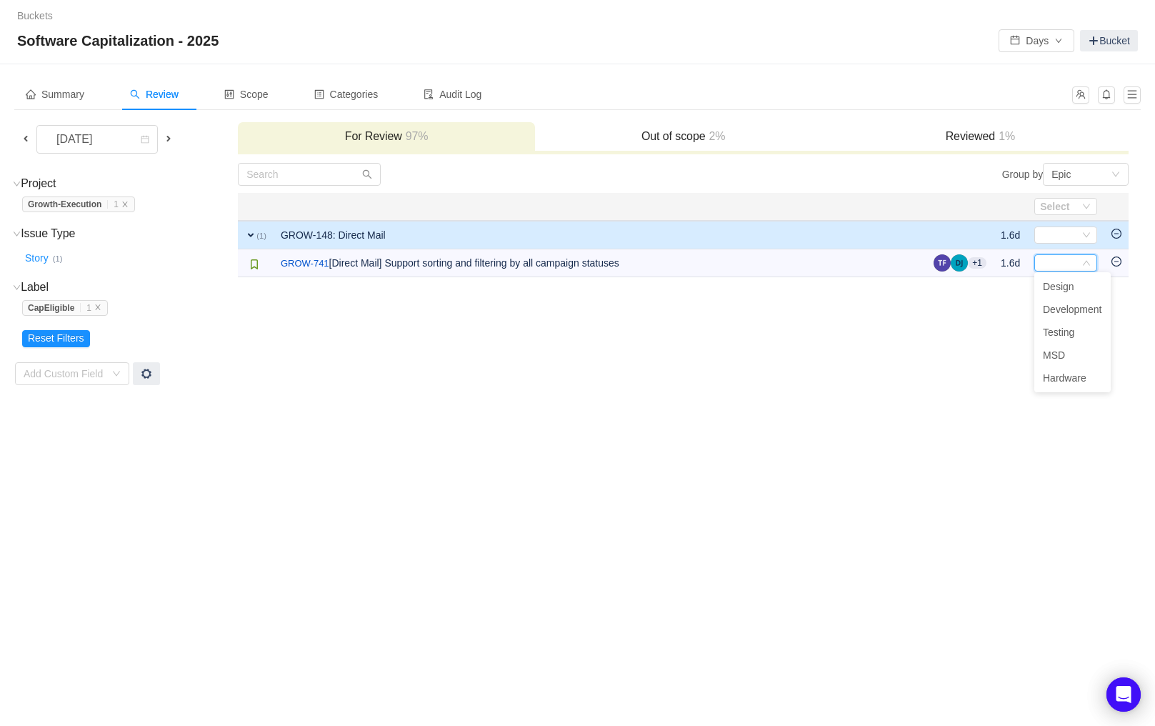
click at [989, 517] on div "Buckets / / Software Capitalization - 2025 Days Bucket Summary Review Scope Cat…" at bounding box center [577, 363] width 1155 height 726
click at [100, 309] on icon "icon: close" at bounding box center [97, 307] width 7 height 7
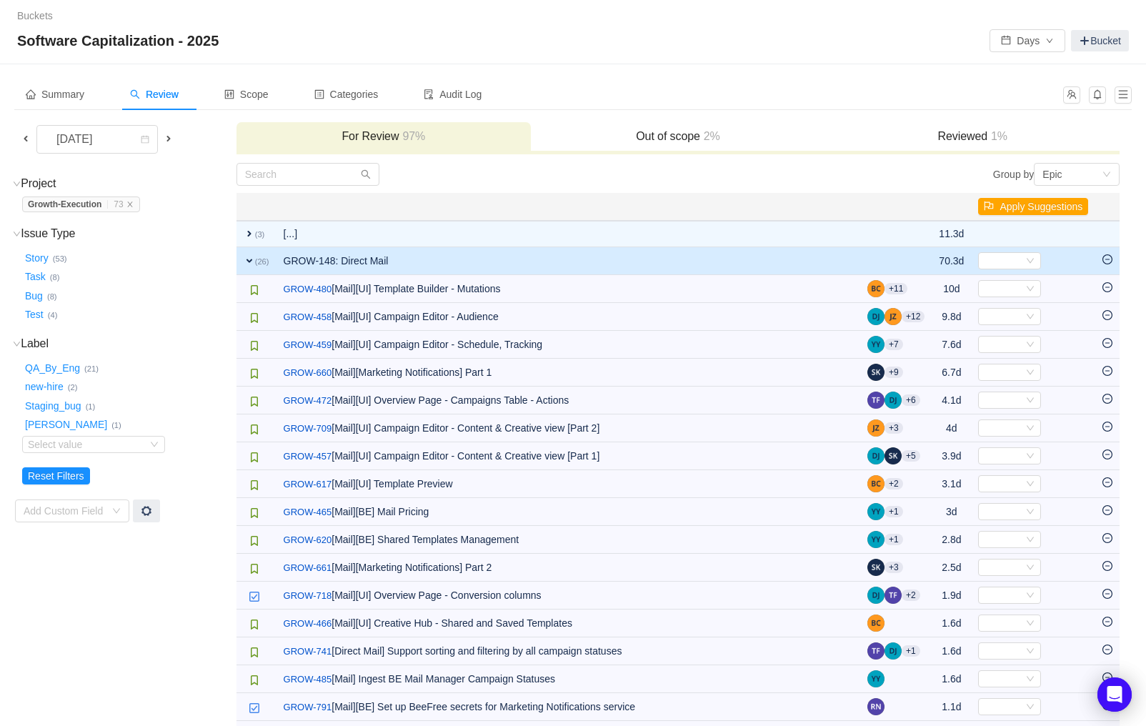
click at [251, 258] on span "expand" at bounding box center [249, 260] width 11 height 11
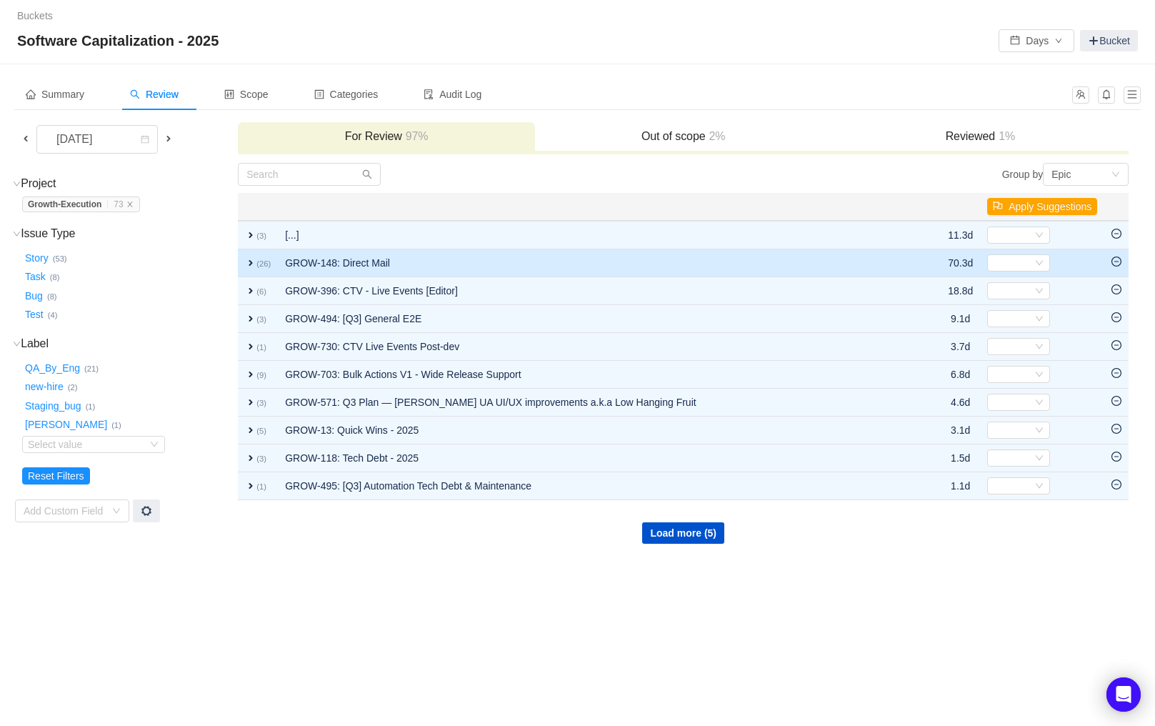
click at [247, 263] on span "expand" at bounding box center [250, 262] width 11 height 11
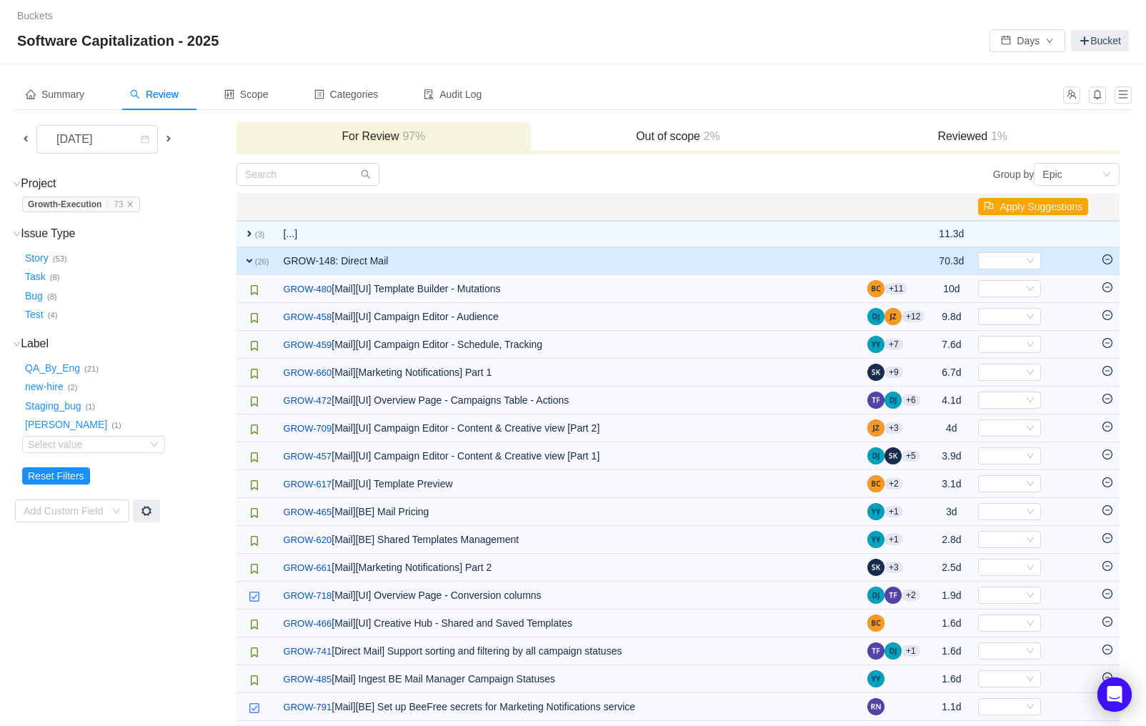
click at [247, 259] on span "expand" at bounding box center [249, 260] width 11 height 11
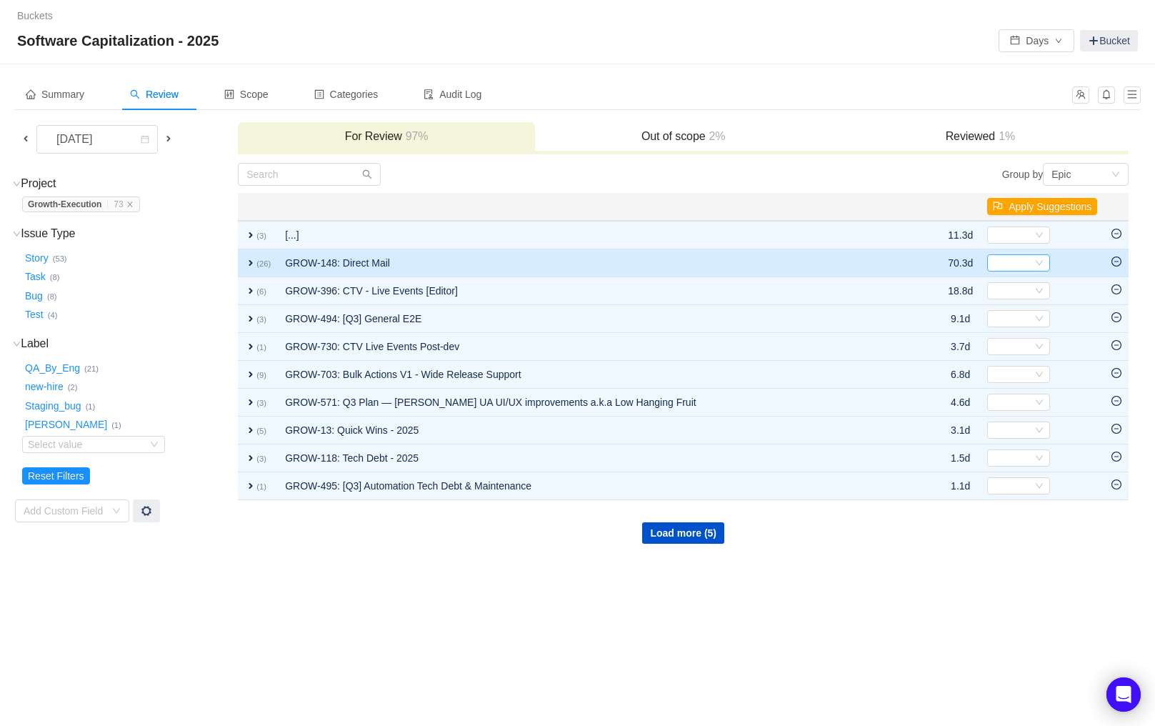
click at [1038, 264] on icon "icon: down" at bounding box center [1039, 263] width 9 height 9
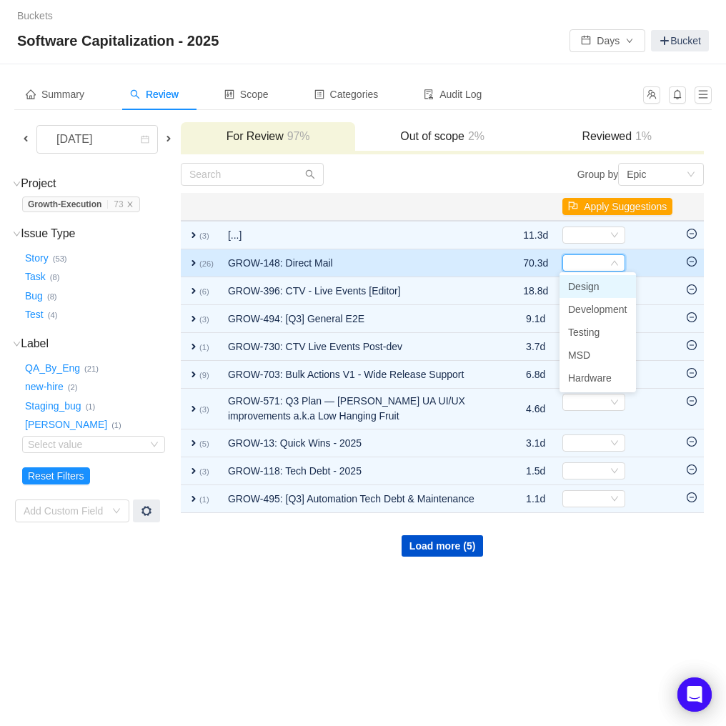
click at [199, 260] on span "expand" at bounding box center [193, 262] width 11 height 11
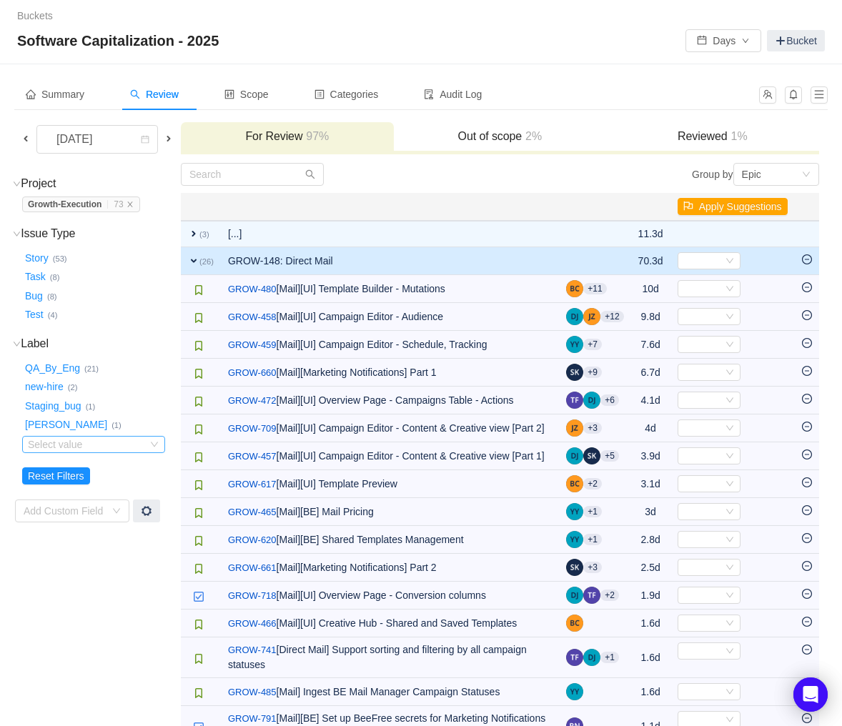
click at [74, 446] on div "Select value" at bounding box center [84, 444] width 113 height 14
click at [56, 467] on li "CapEligible (1)" at bounding box center [92, 468] width 143 height 23
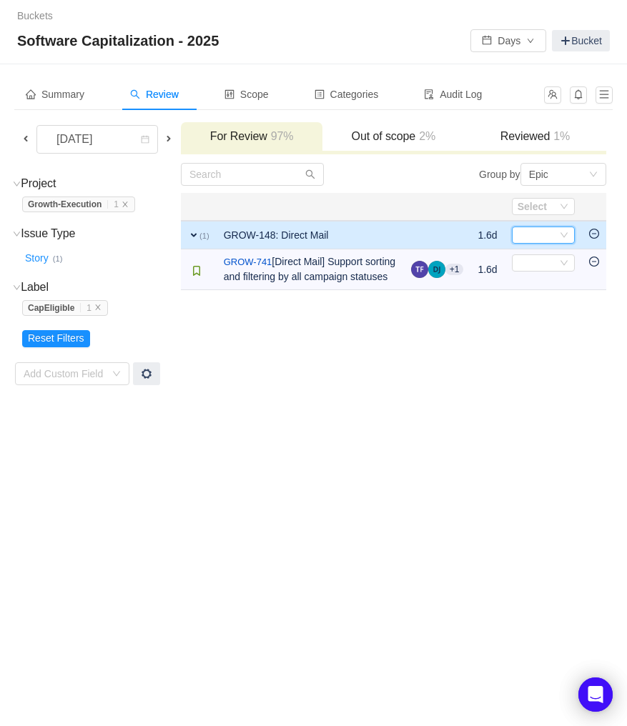
click at [562, 235] on icon "icon: down" at bounding box center [564, 235] width 9 height 9
click at [97, 306] on icon "icon: close" at bounding box center [97, 307] width 7 height 7
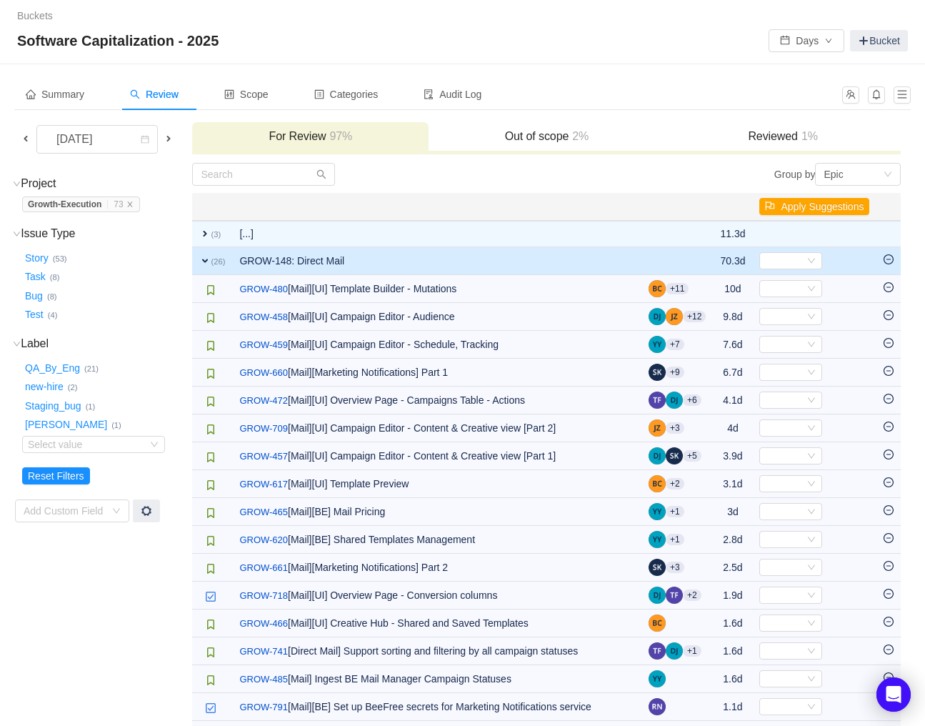
click at [211, 262] on span "expand" at bounding box center [204, 260] width 11 height 11
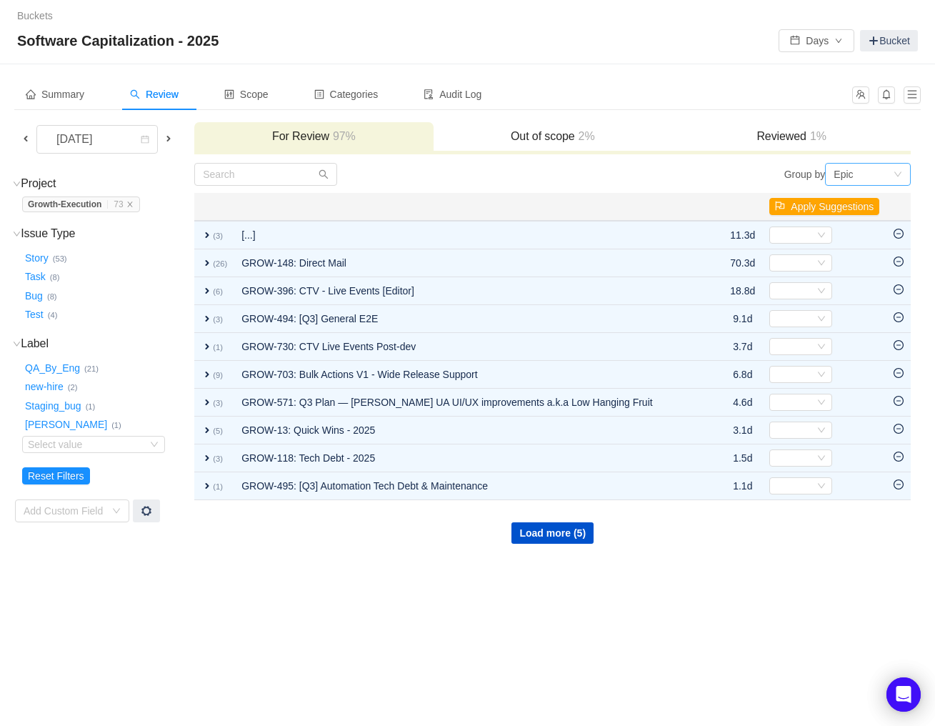
click at [882, 176] on div "Epic" at bounding box center [863, 174] width 59 height 21
click at [870, 198] on li "Project" at bounding box center [868, 201] width 86 height 23
